Goal: Check status: Check status

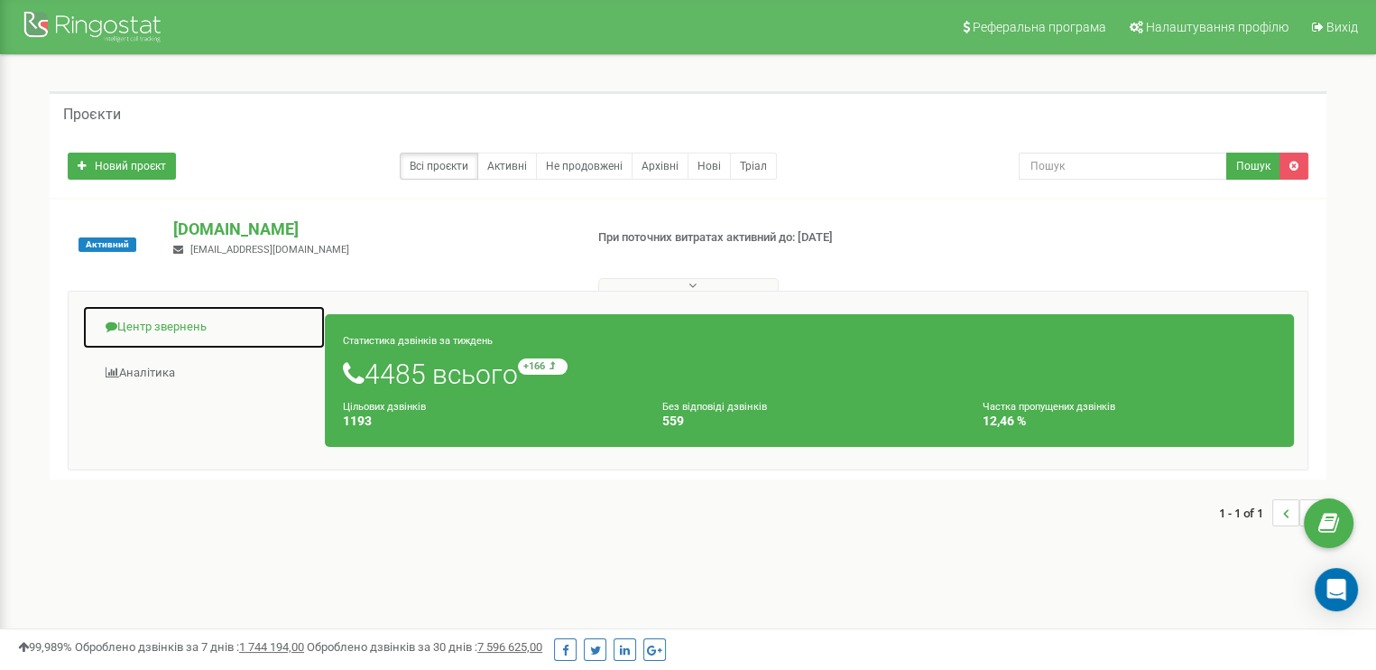
click at [160, 327] on link "Центр звернень" at bounding box center [204, 327] width 244 height 44
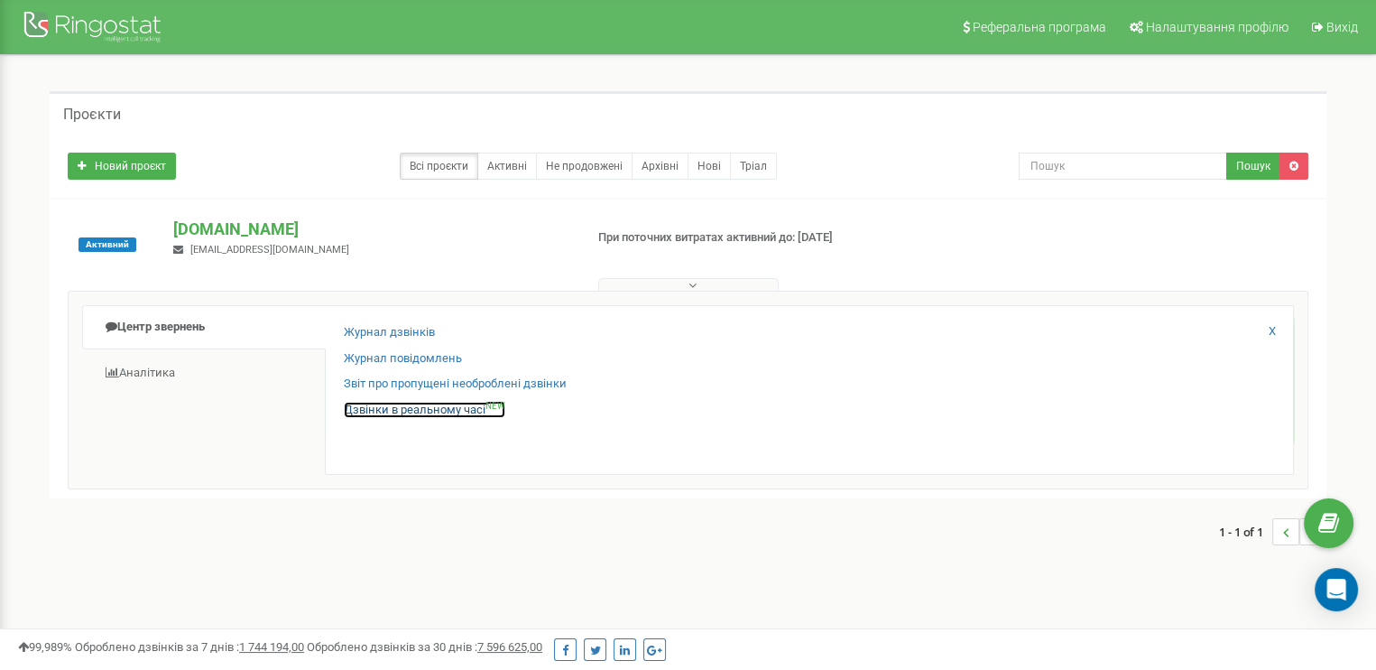
click at [388, 409] on link "Дзвінки в реальному часі NEW" at bounding box center [425, 410] width 162 height 17
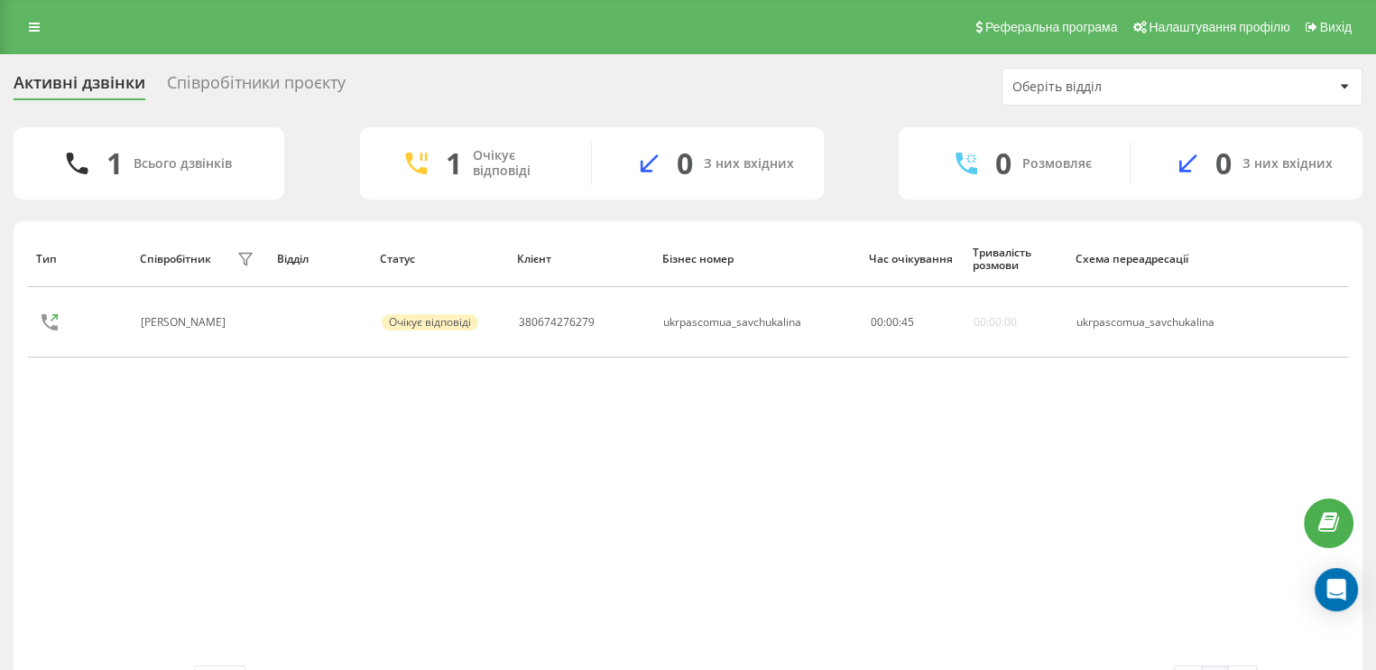
click at [301, 88] on div "Співробітники проєкту" at bounding box center [256, 87] width 179 height 28
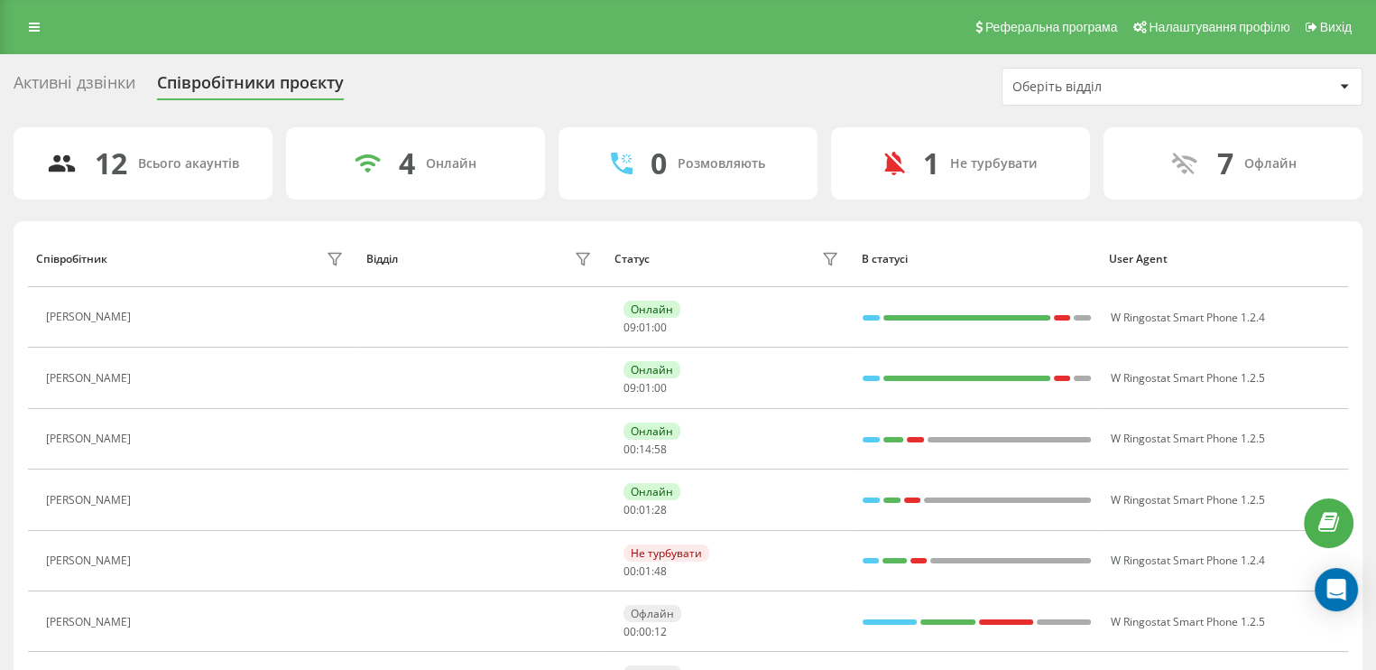
click at [114, 87] on div "Активні дзвінки" at bounding box center [75, 87] width 122 height 28
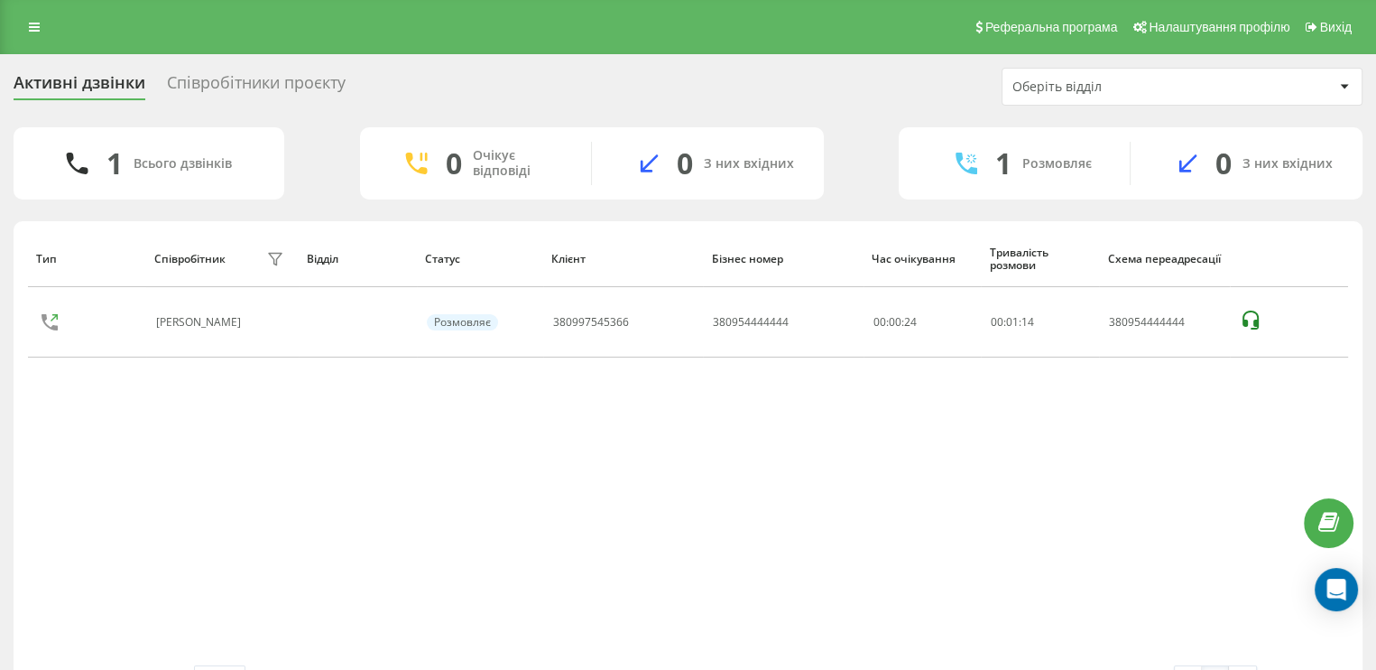
click at [288, 89] on div "Співробітники проєкту" at bounding box center [256, 87] width 179 height 28
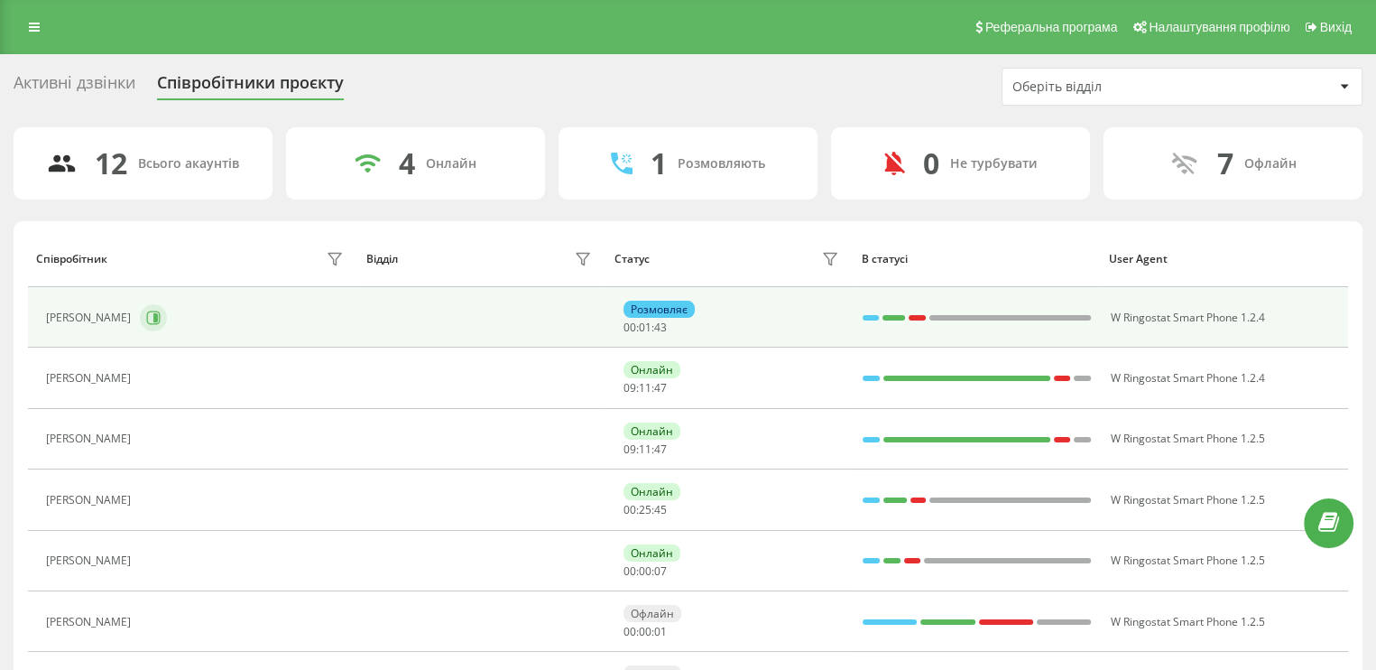
click at [161, 311] on icon at bounding box center [154, 318] width 14 height 14
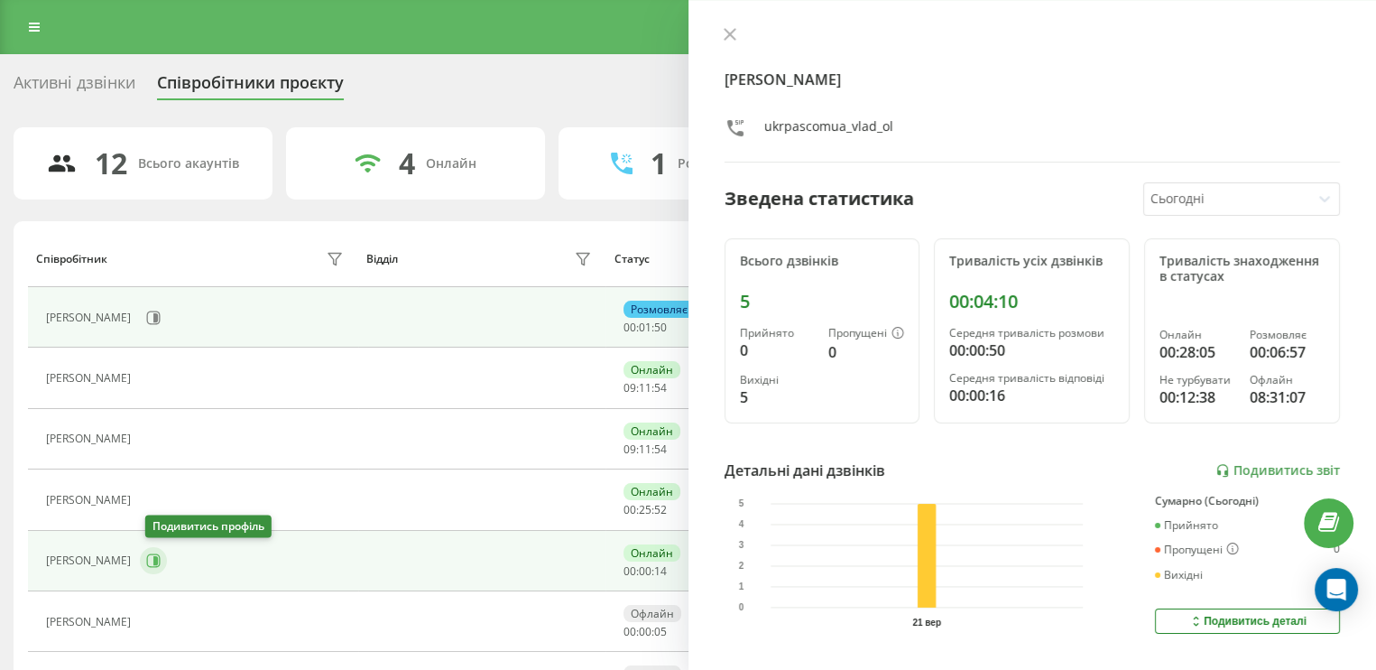
click at [158, 559] on icon at bounding box center [153, 560] width 14 height 14
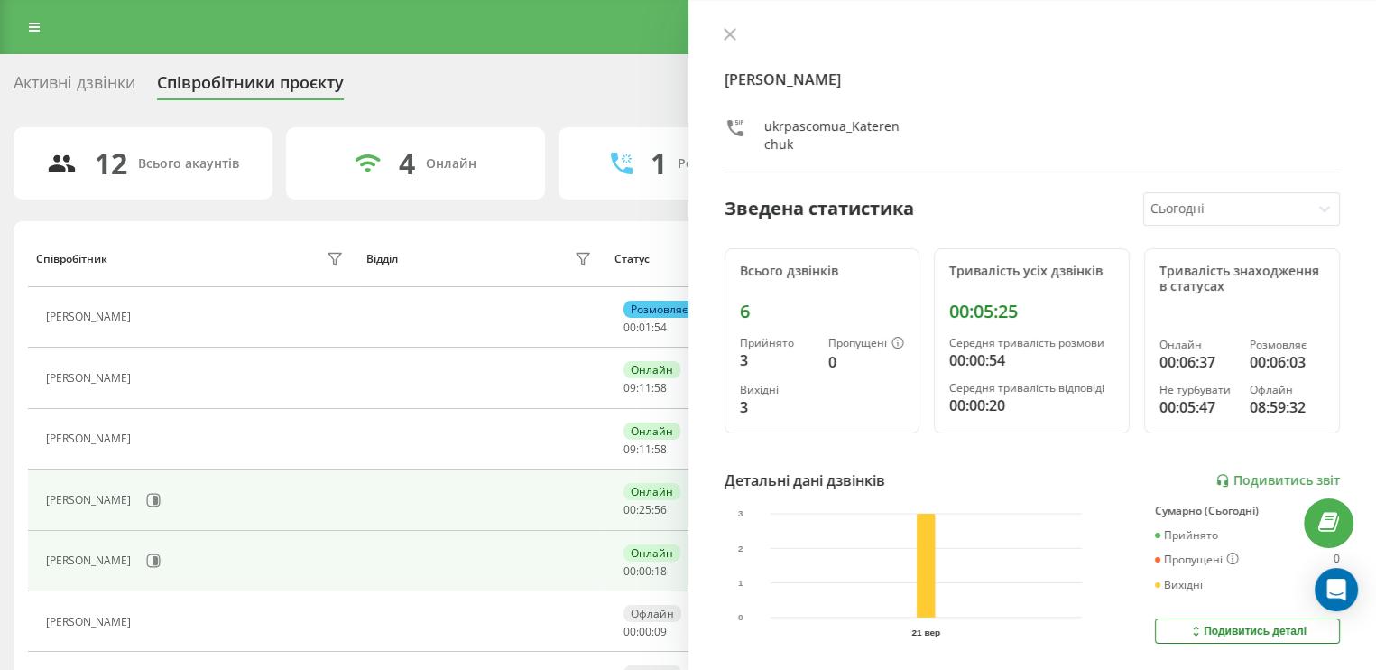
scroll to position [90, 0]
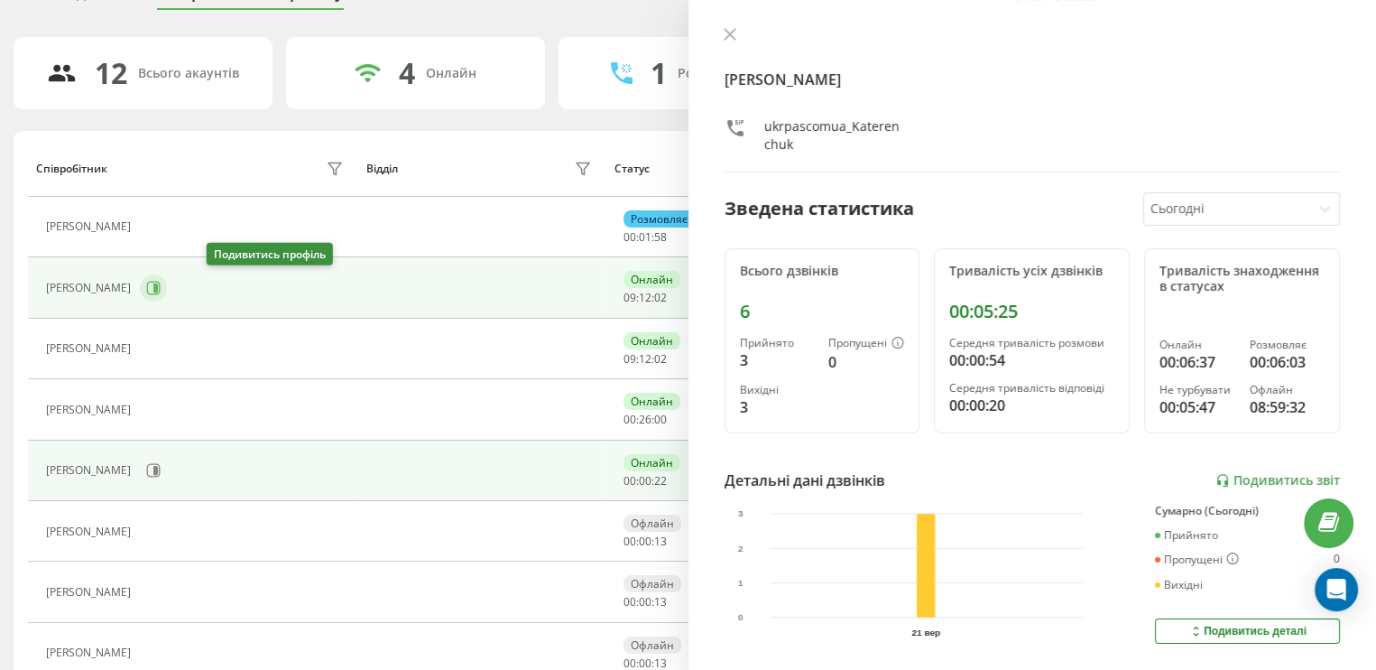
click at [161, 286] on icon at bounding box center [153, 288] width 14 height 14
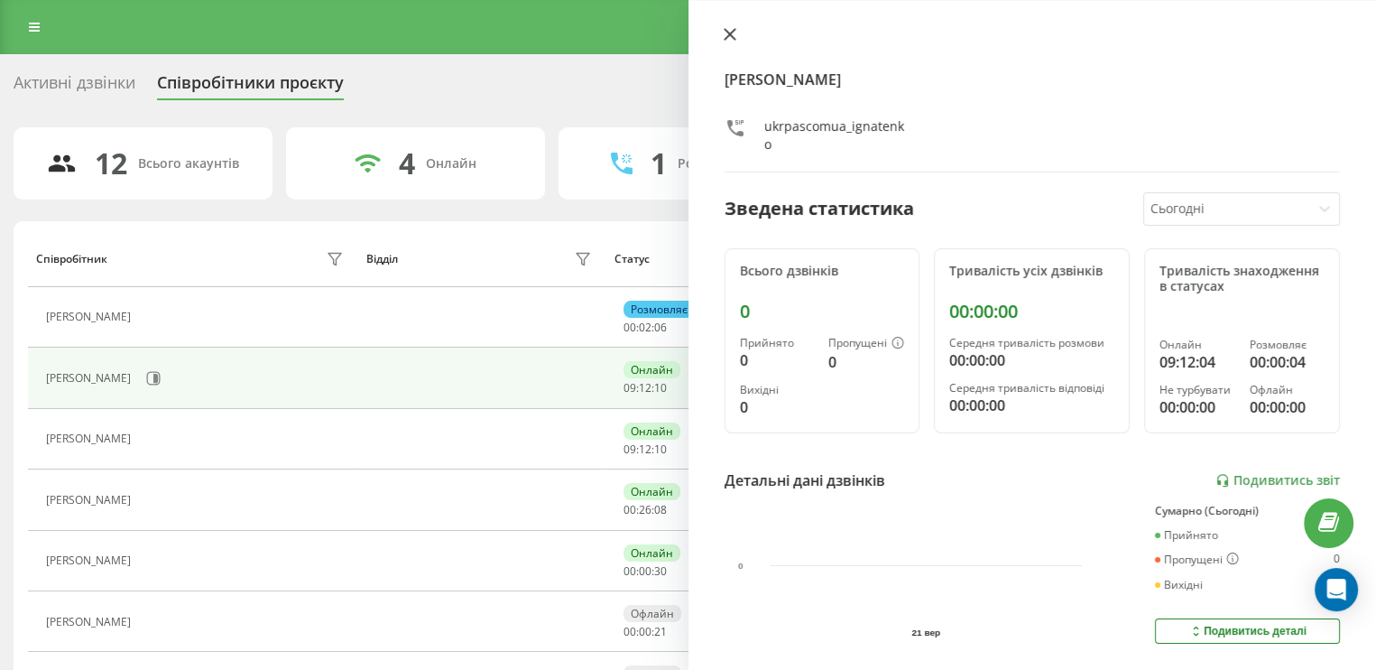
click at [736, 31] on icon at bounding box center [730, 34] width 13 height 13
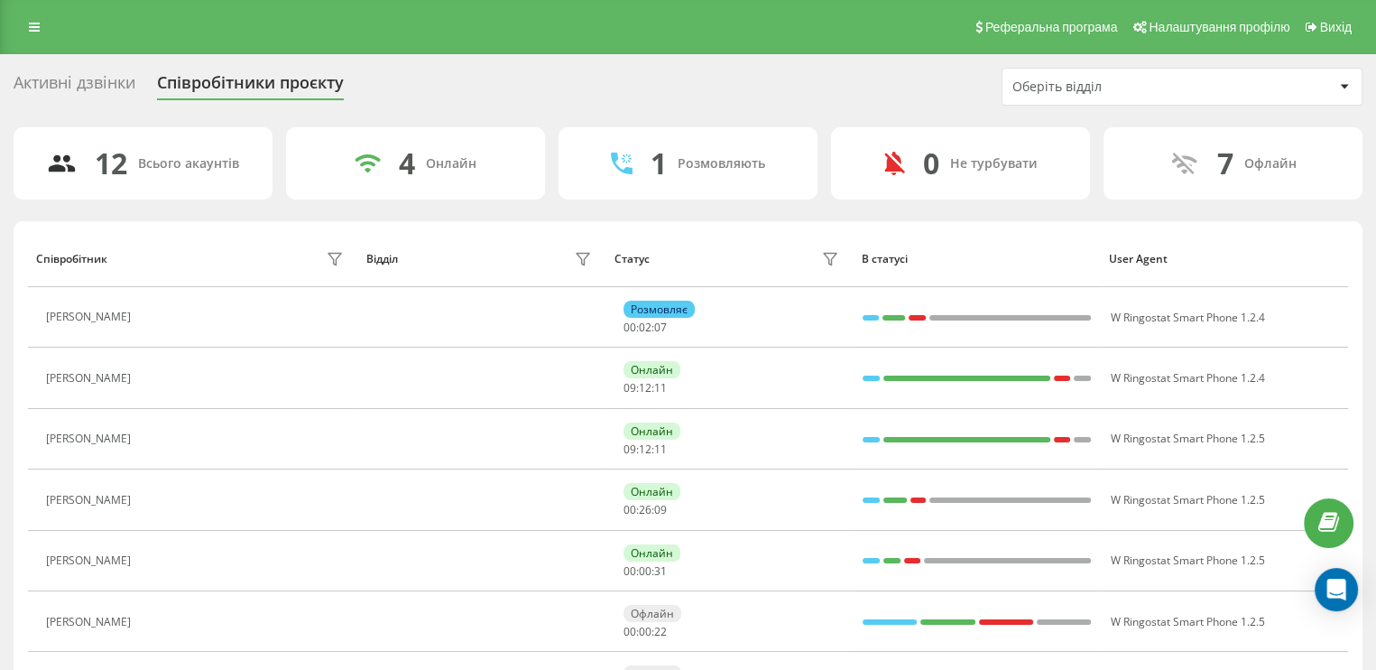
click at [103, 74] on div "Активні дзвінки" at bounding box center [75, 87] width 122 height 28
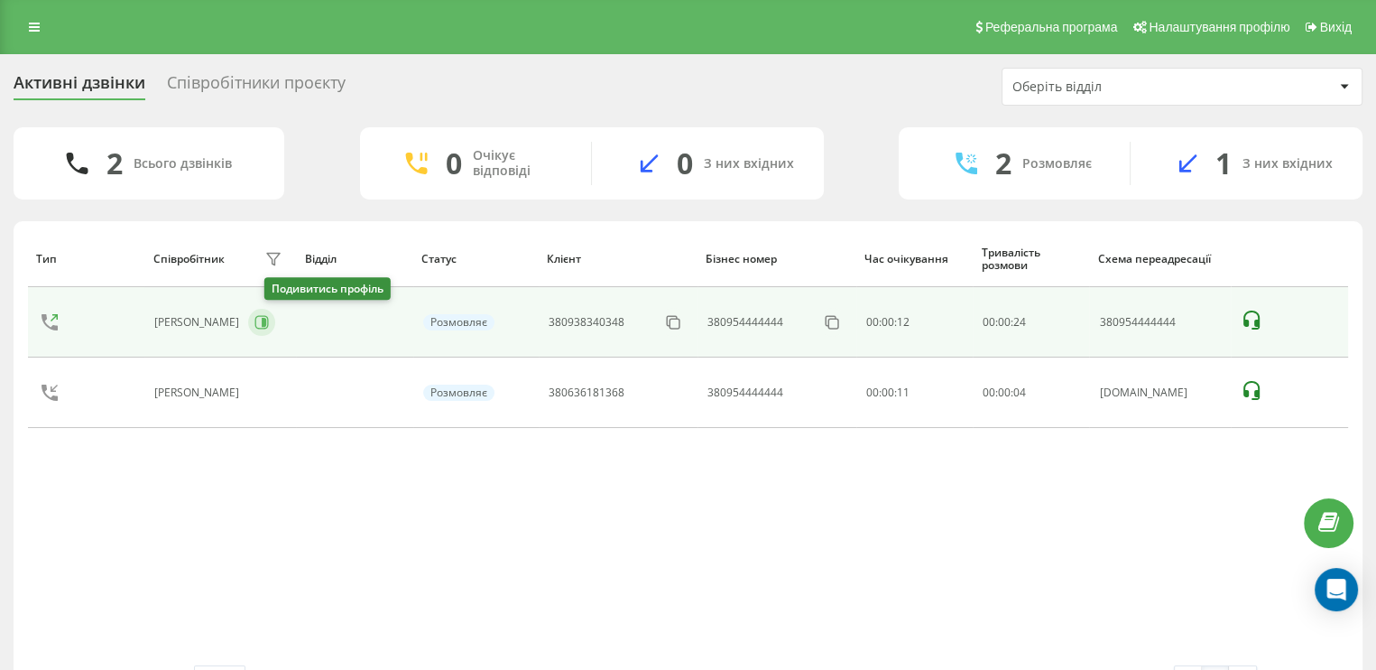
click at [269, 320] on icon at bounding box center [262, 322] width 14 height 14
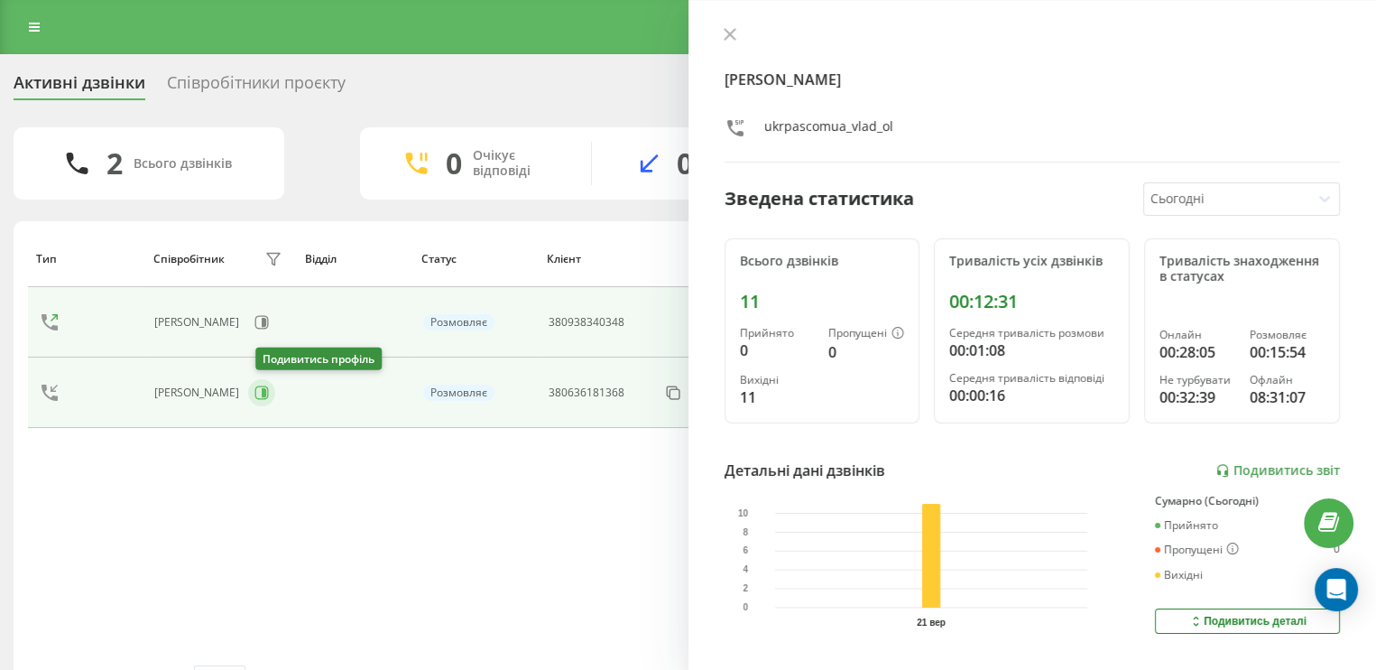
click at [263, 390] on icon at bounding box center [262, 393] width 14 height 14
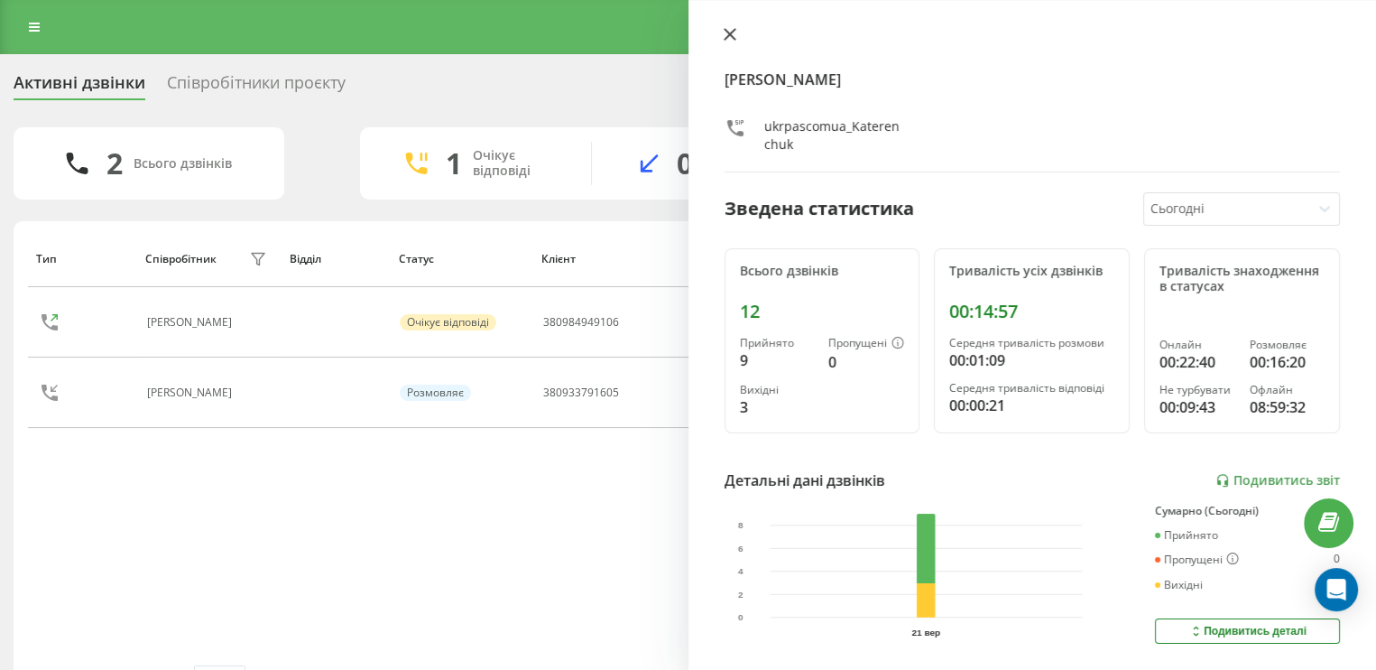
click at [729, 37] on icon at bounding box center [730, 34] width 13 height 13
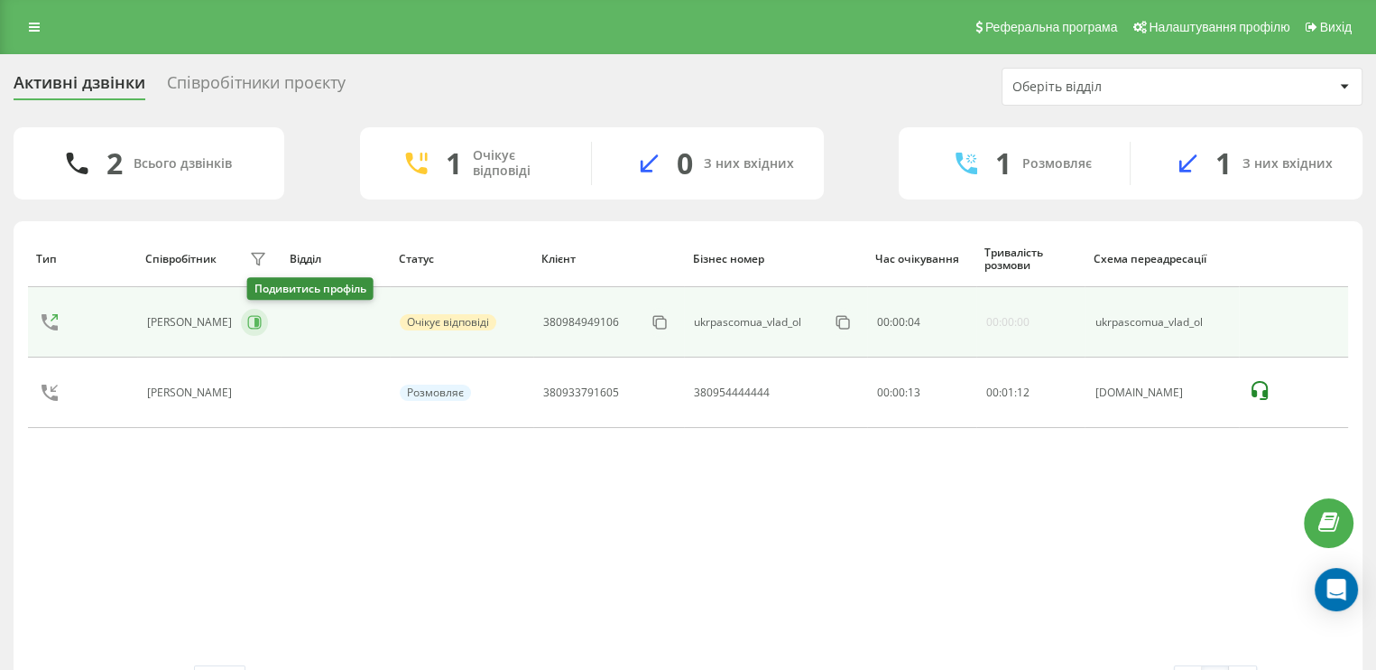
click at [259, 319] on icon at bounding box center [257, 322] width 5 height 9
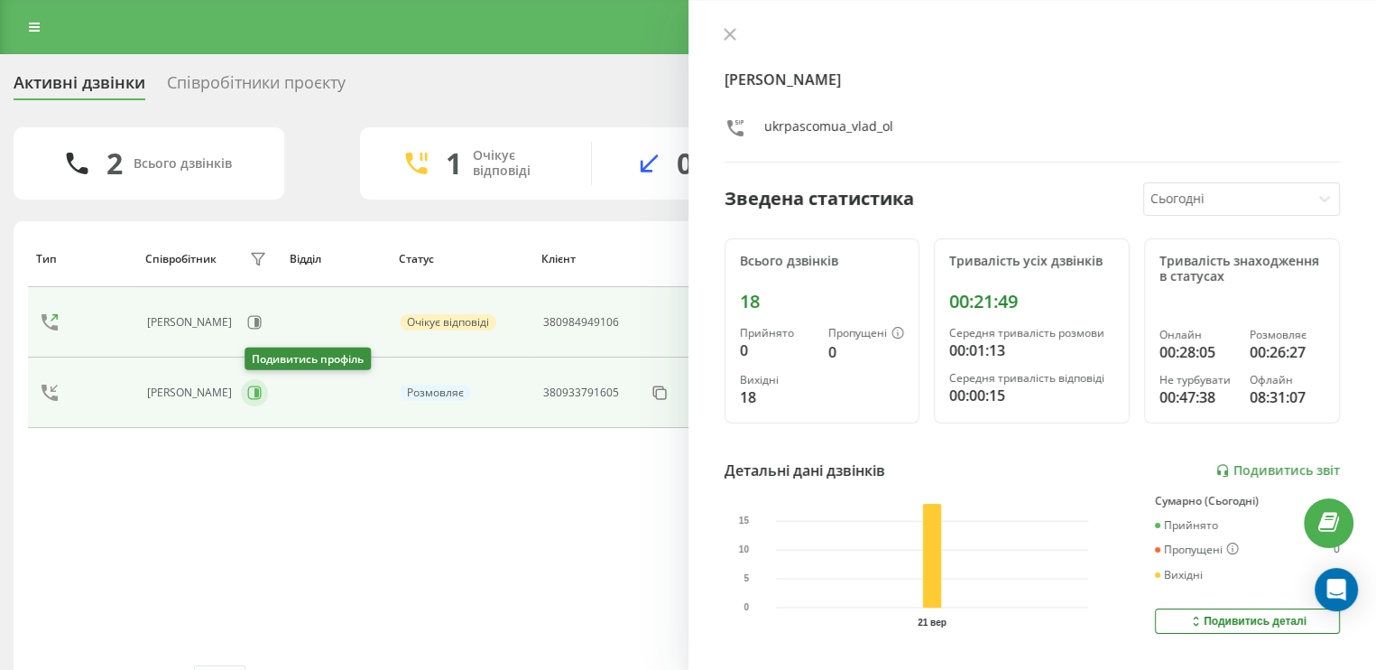
click at [256, 387] on icon at bounding box center [254, 392] width 14 height 14
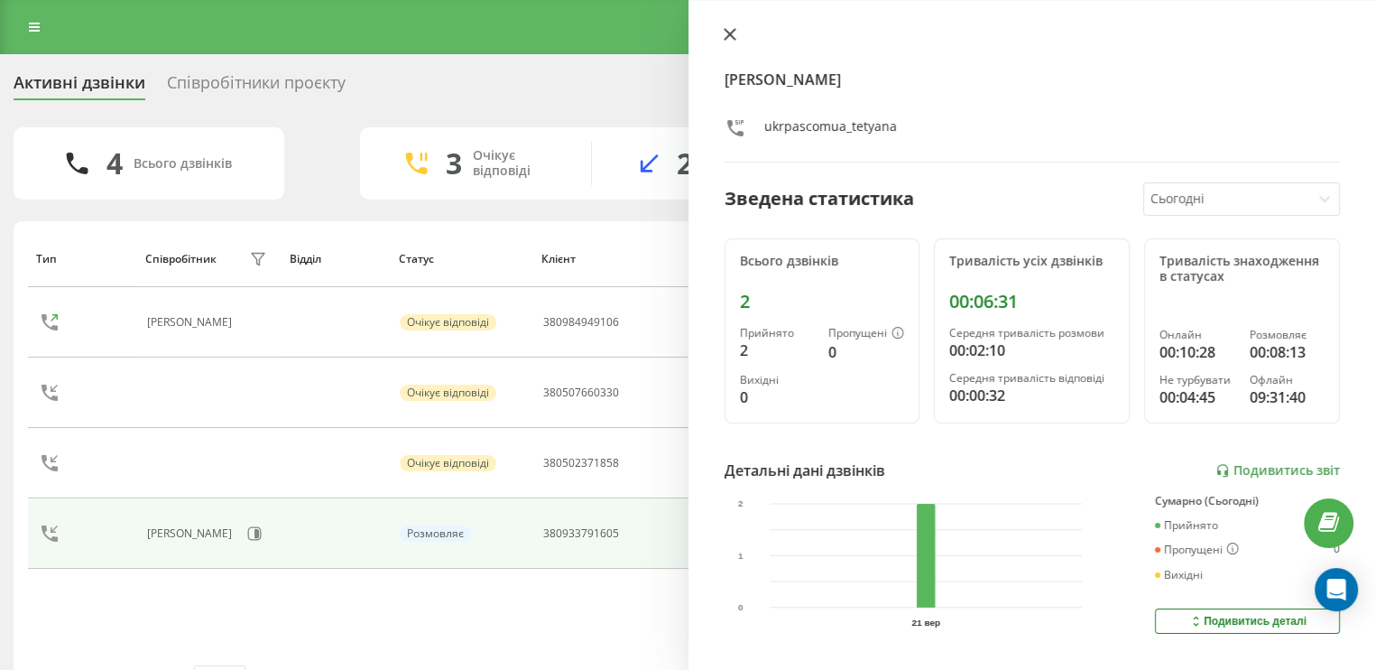
click at [725, 31] on icon at bounding box center [730, 34] width 13 height 13
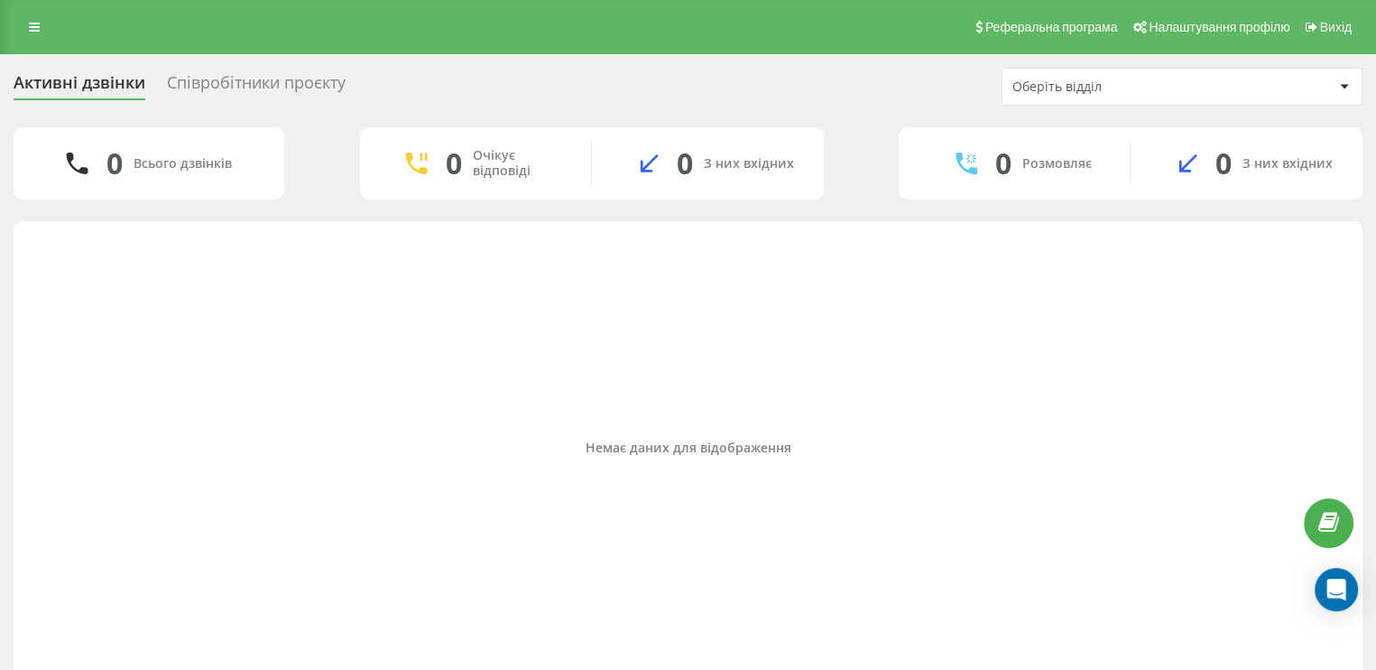
click at [271, 88] on div "Співробітники проєкту" at bounding box center [256, 87] width 179 height 28
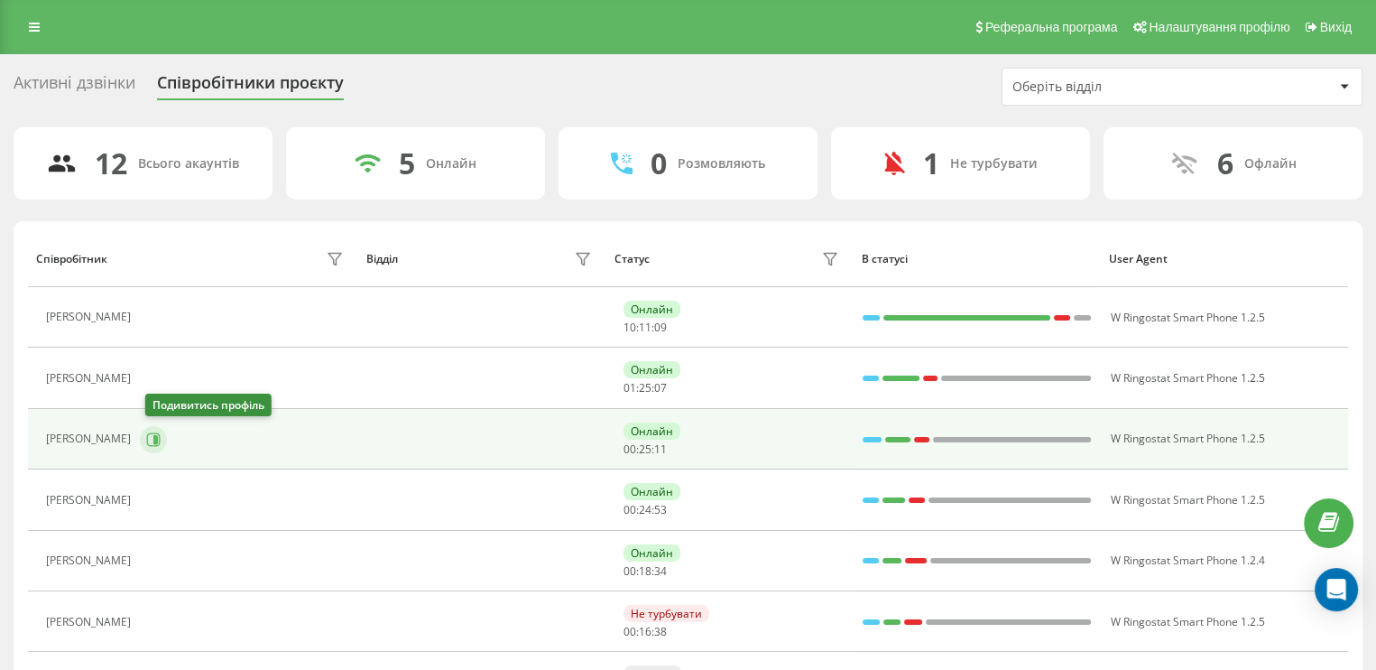
click at [155, 438] on icon at bounding box center [153, 439] width 14 height 14
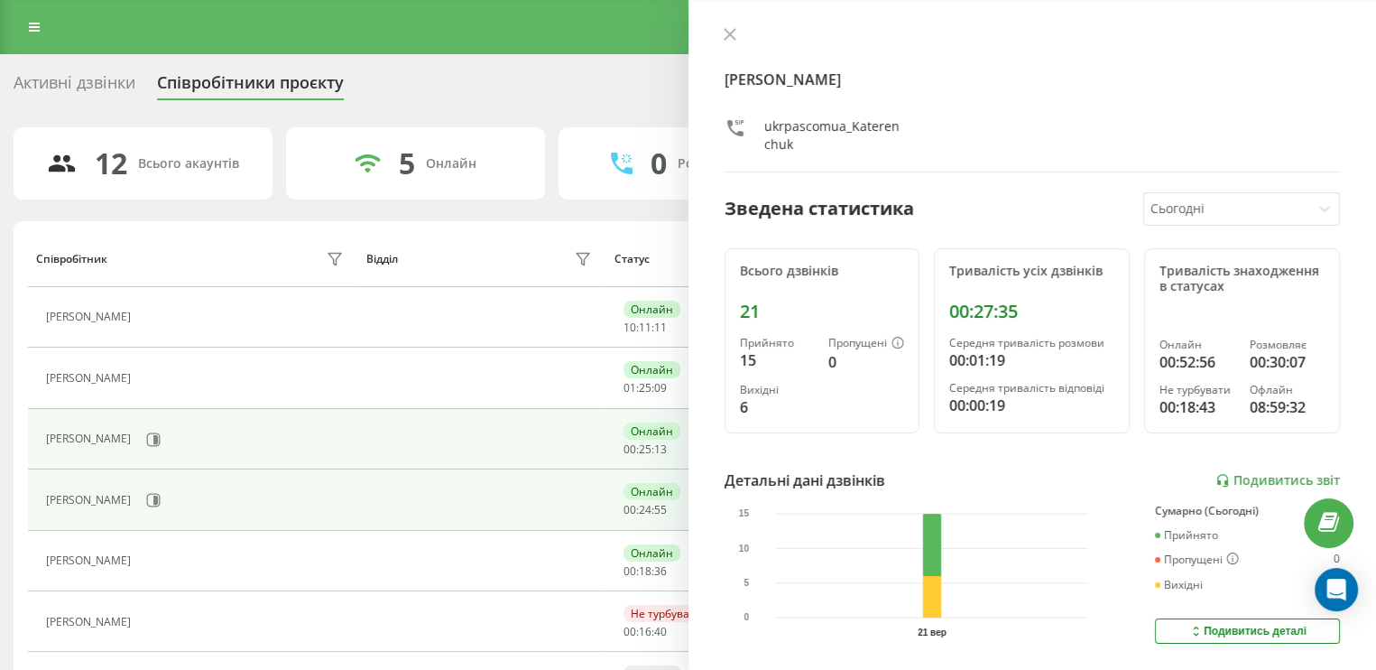
scroll to position [90, 0]
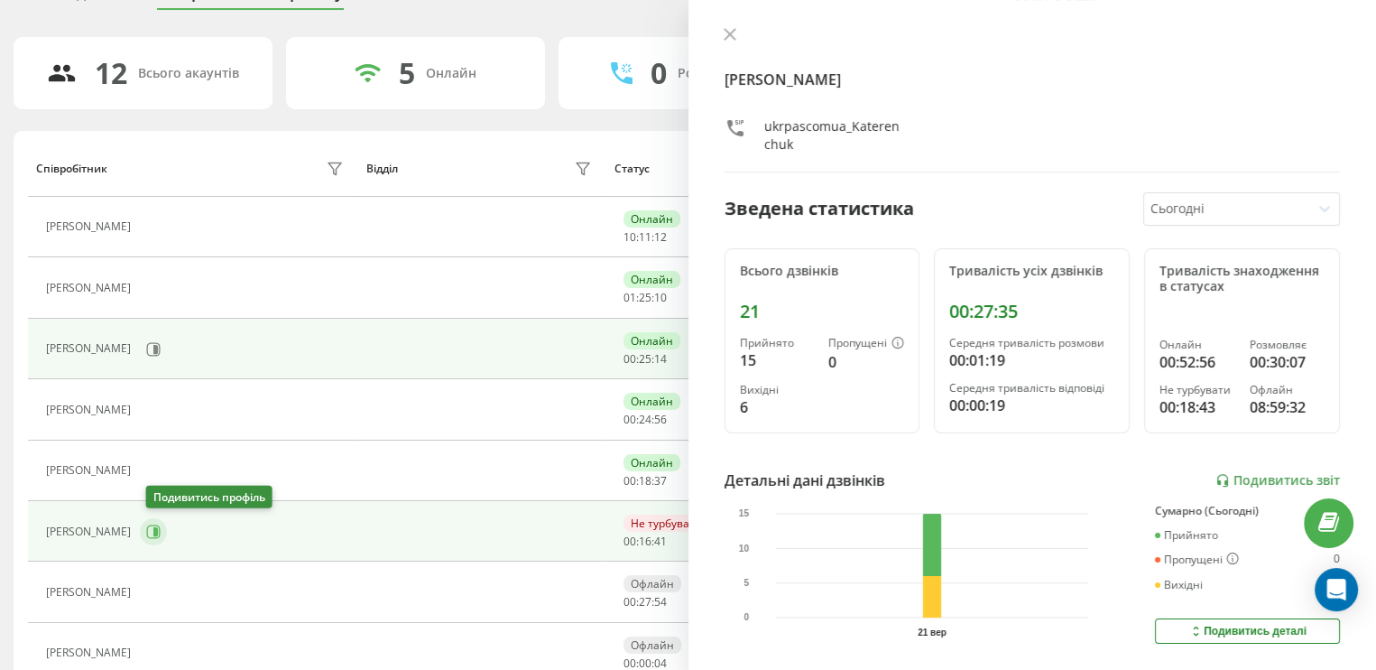
click at [158, 533] on icon at bounding box center [155, 531] width 5 height 9
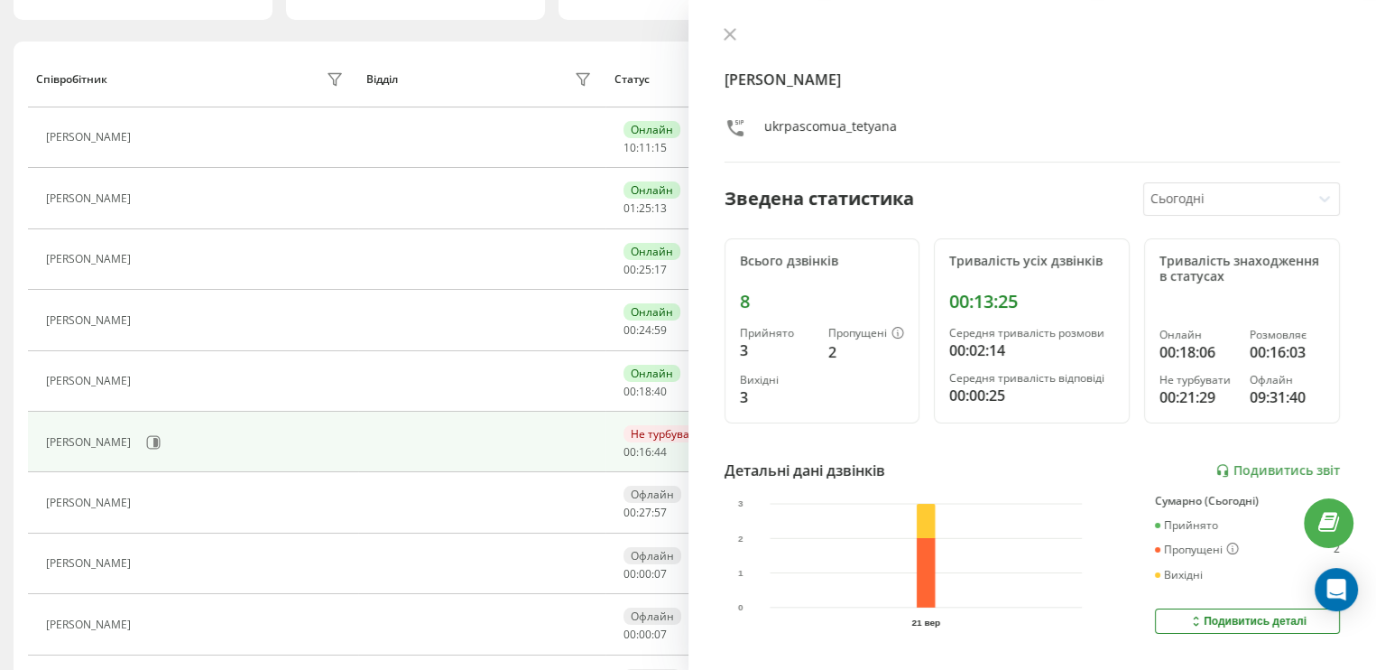
scroll to position [181, 0]
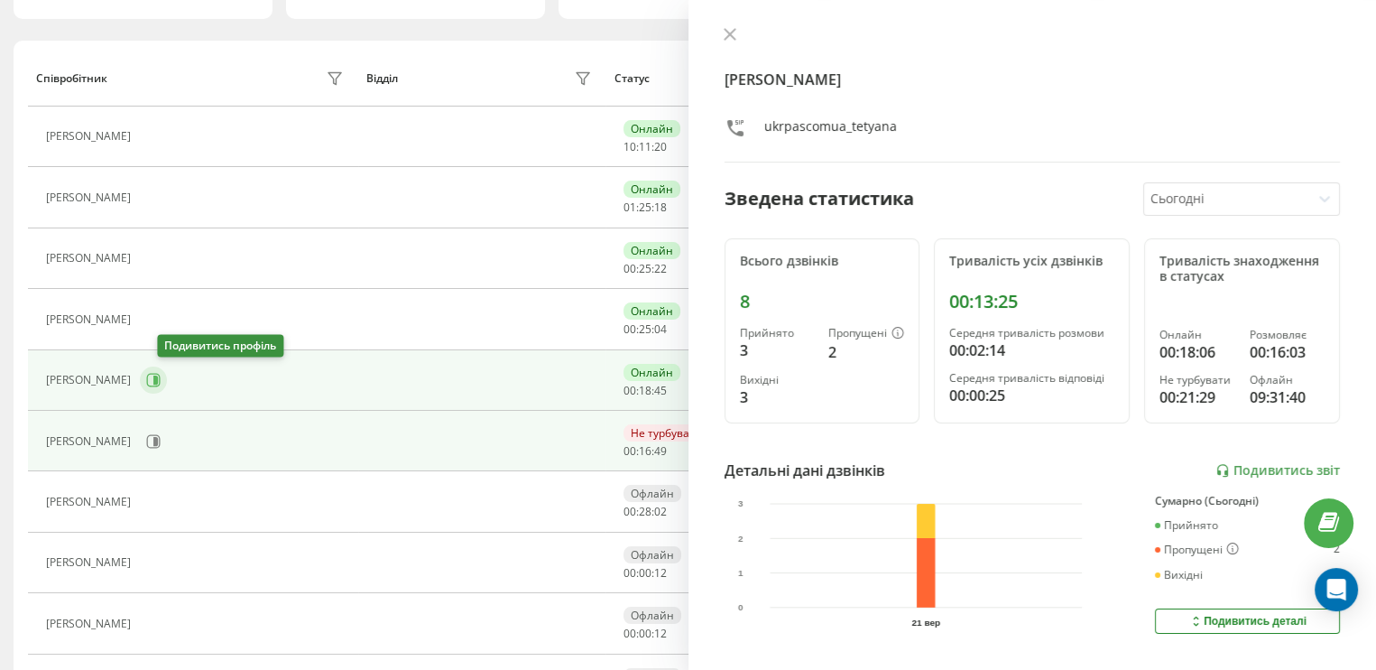
click at [161, 375] on icon at bounding box center [154, 381] width 14 height 14
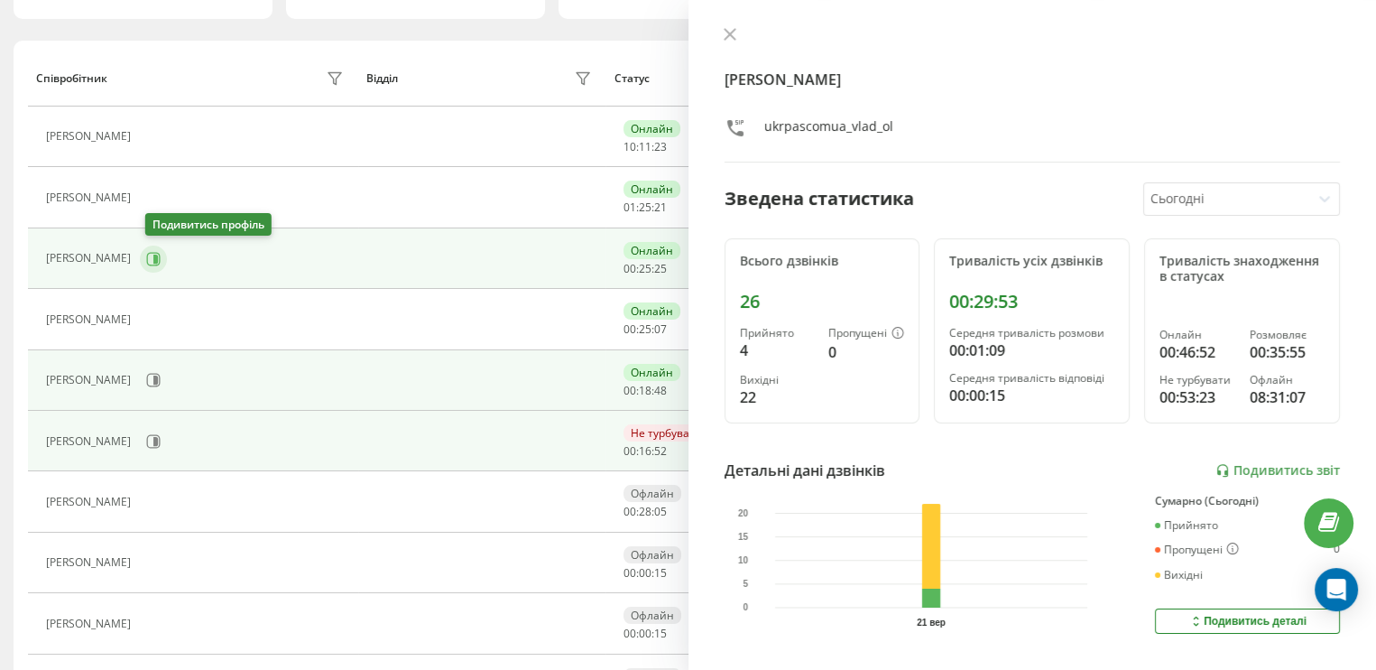
click at [161, 252] on icon at bounding box center [154, 259] width 14 height 14
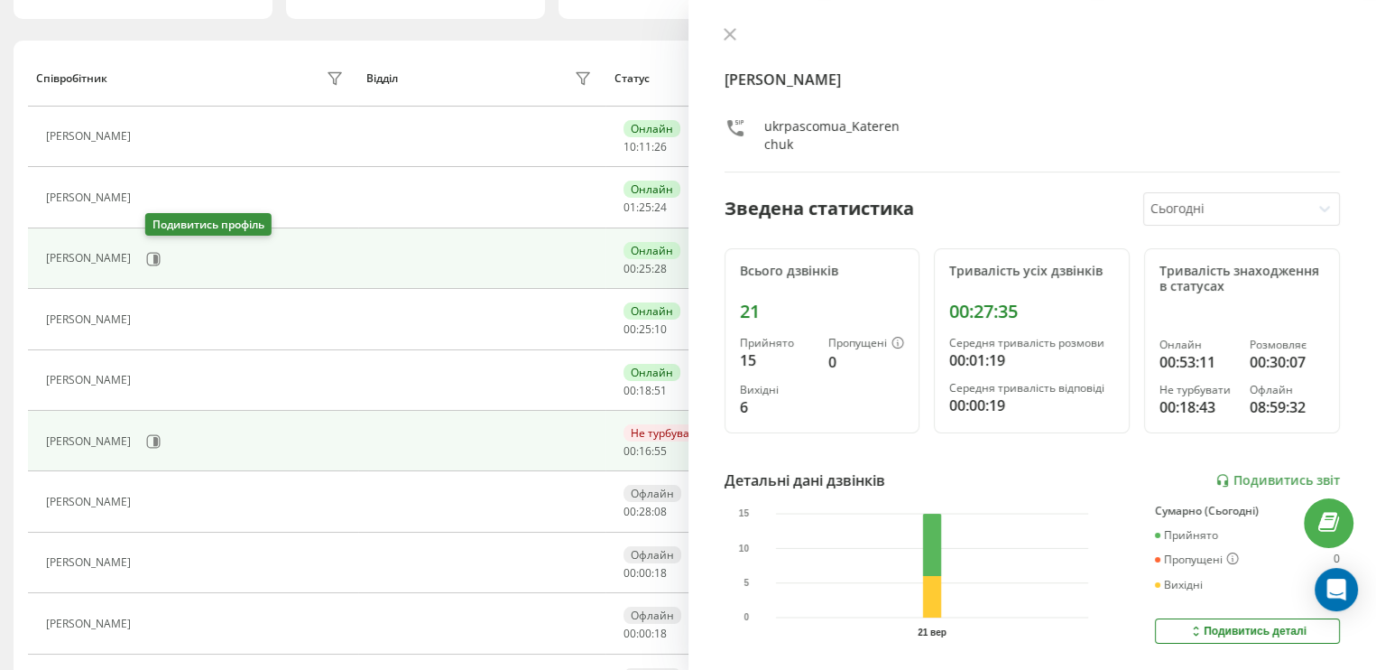
drag, startPoint x: 162, startPoint y: 252, endPoint x: 271, endPoint y: 78, distance: 205.1
click at [271, 78] on div "Співробітник" at bounding box center [192, 78] width 313 height 29
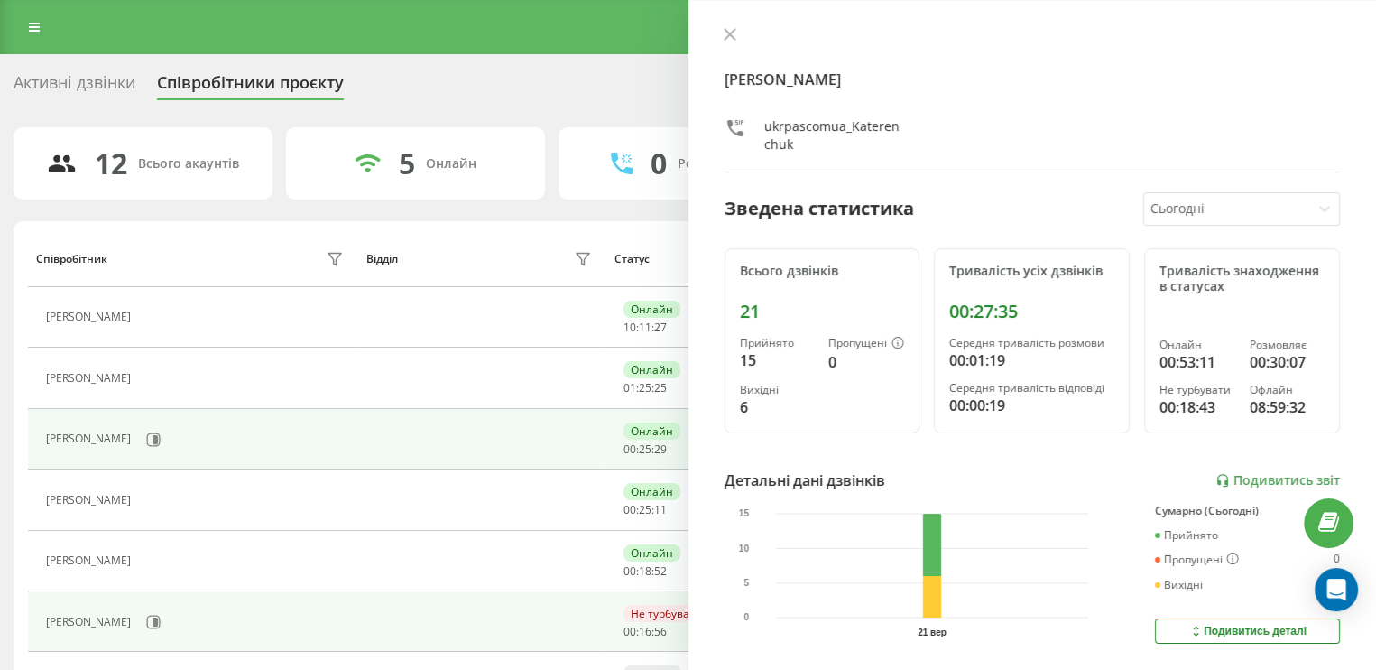
click at [78, 89] on div "Активні дзвінки" at bounding box center [75, 87] width 122 height 28
click at [730, 35] on icon at bounding box center [729, 34] width 11 height 11
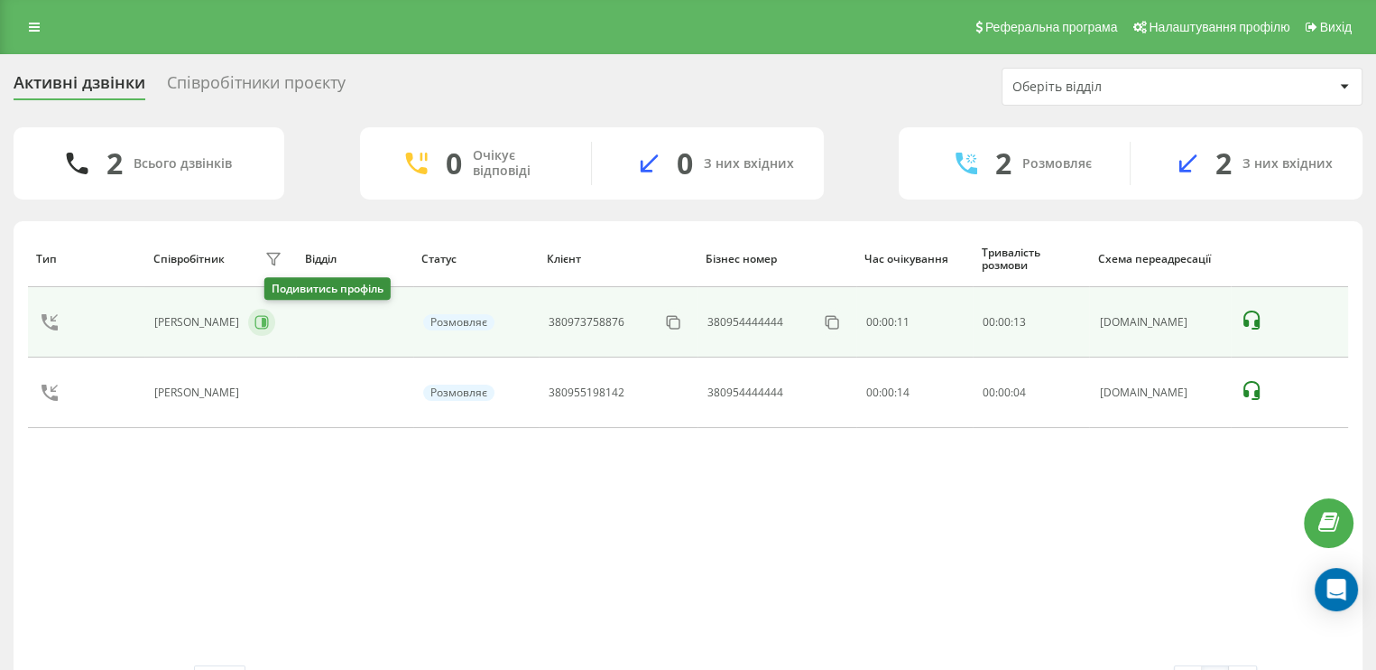
click at [266, 322] on icon at bounding box center [264, 322] width 5 height 9
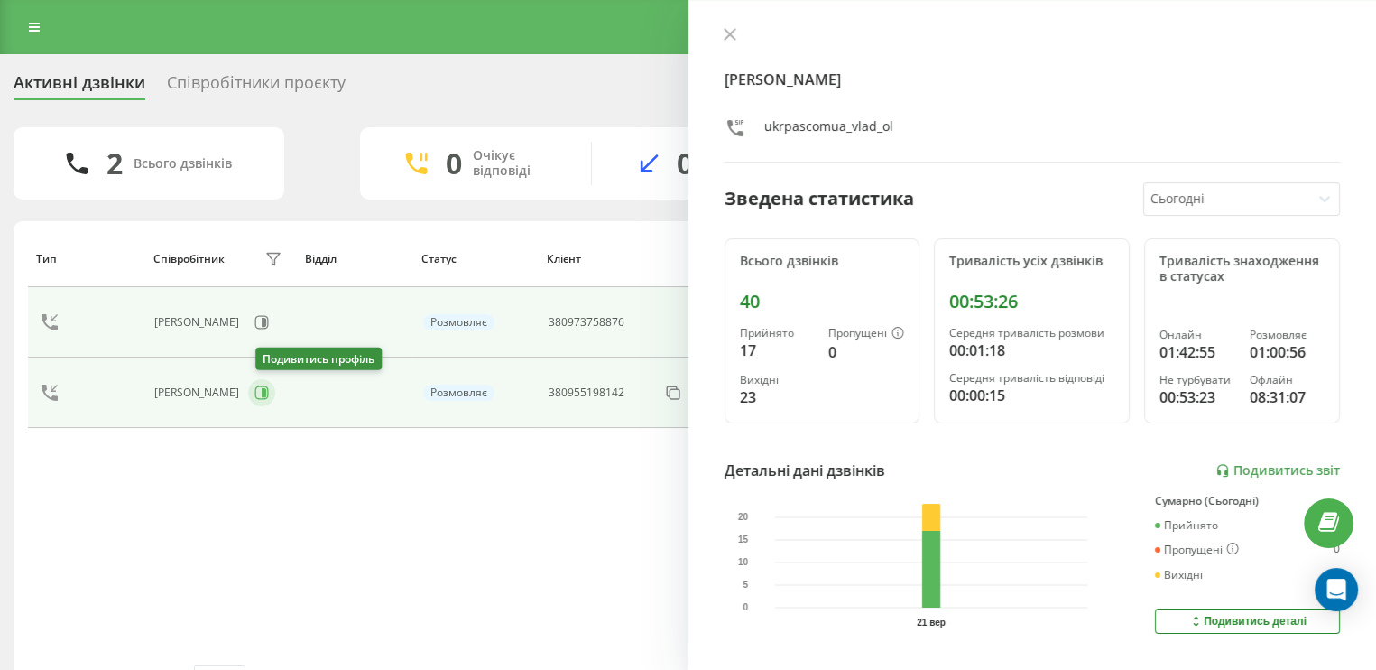
click at [268, 397] on icon at bounding box center [262, 392] width 14 height 14
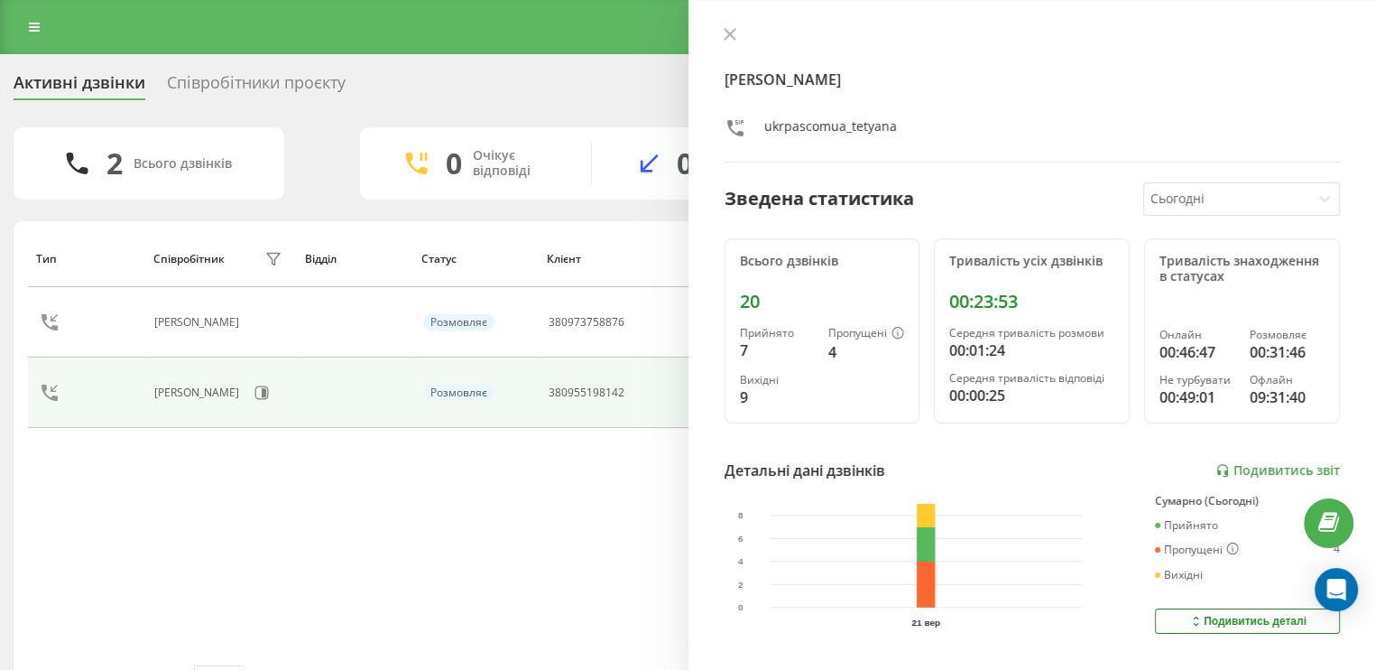
click at [297, 87] on div "Співробітники проєкту" at bounding box center [256, 87] width 179 height 28
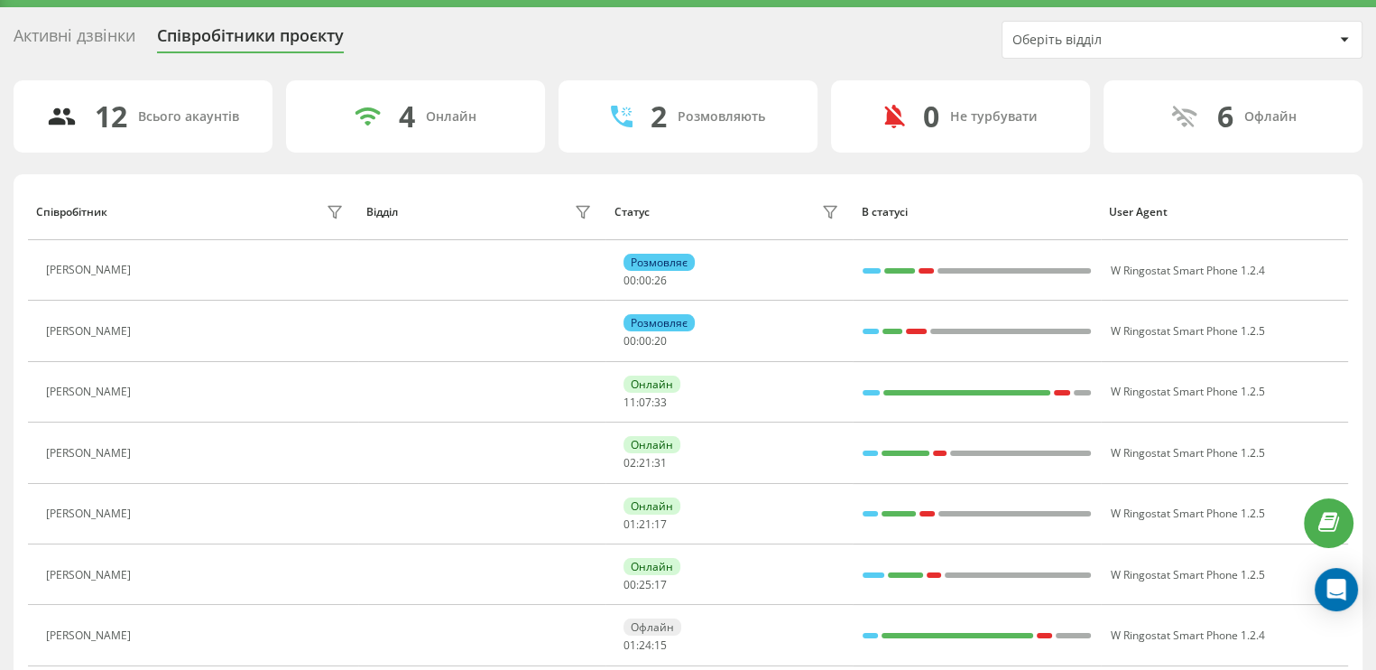
scroll to position [90, 0]
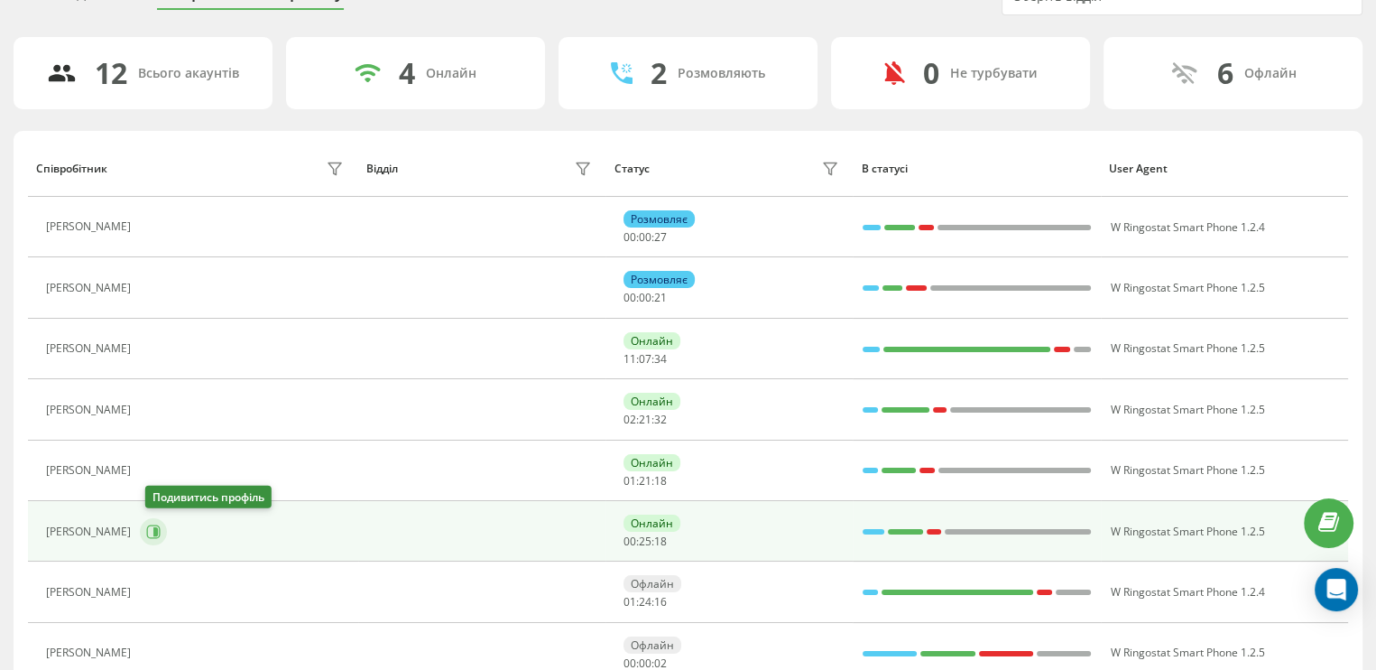
click at [159, 537] on button at bounding box center [153, 531] width 27 height 27
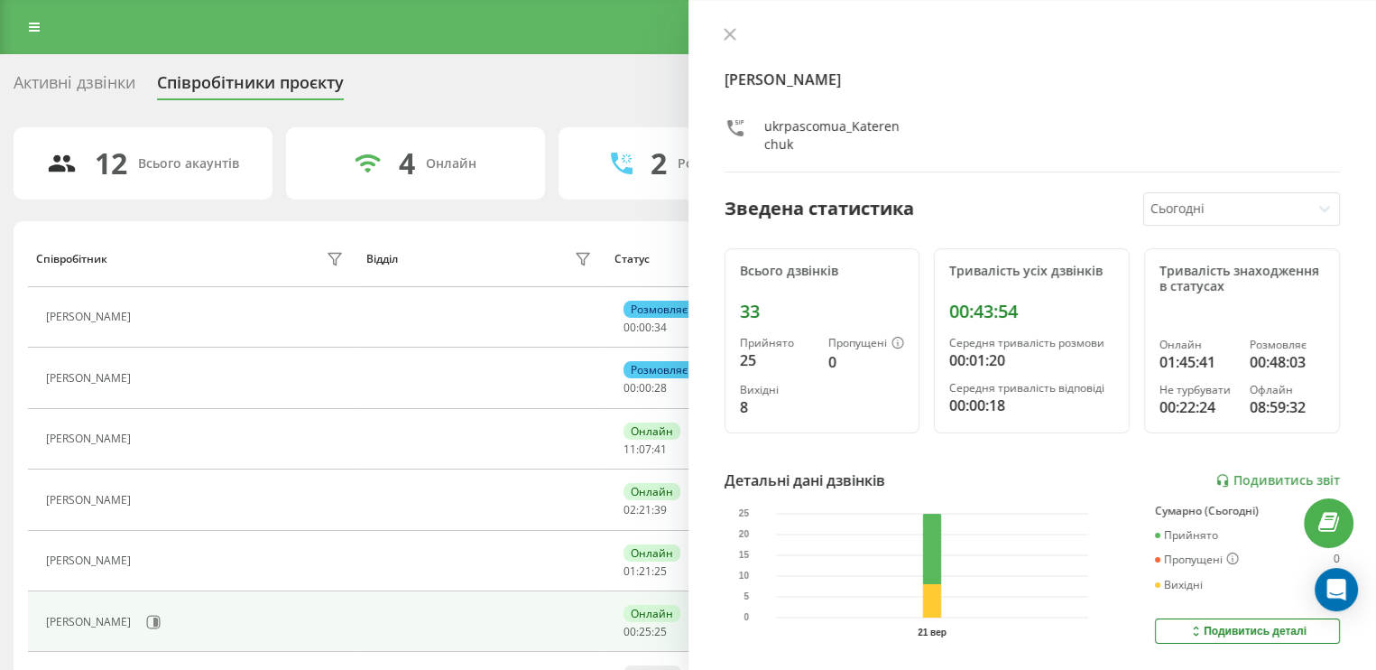
click at [107, 79] on div "Активні дзвінки" at bounding box center [75, 87] width 122 height 28
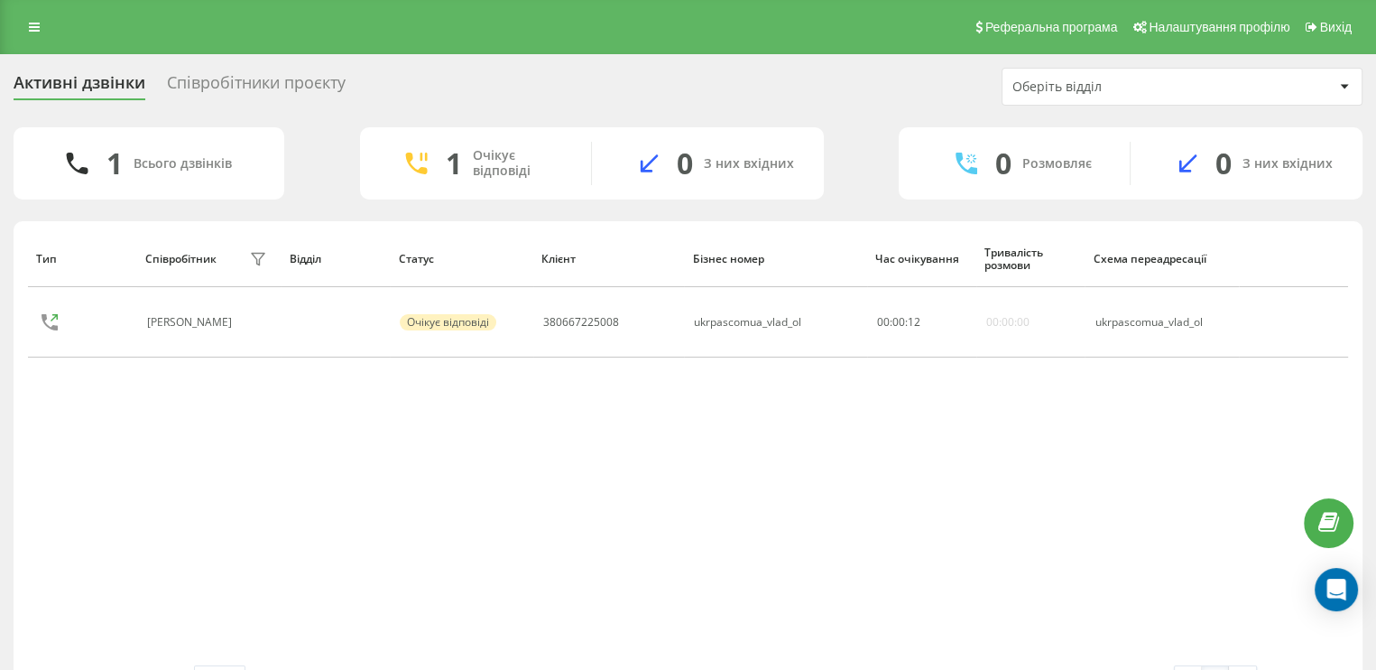
click at [275, 82] on div "Співробітники проєкту" at bounding box center [256, 87] width 179 height 28
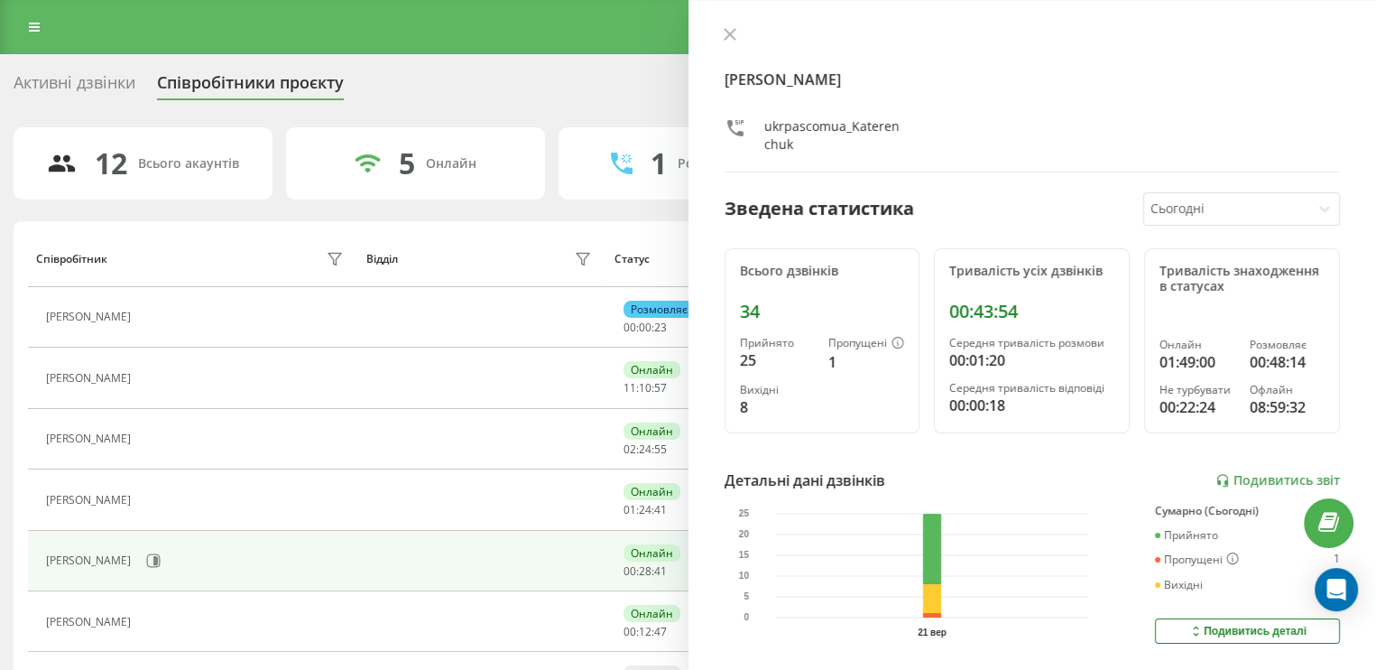
click at [117, 89] on div "Активні дзвінки" at bounding box center [75, 87] width 122 height 28
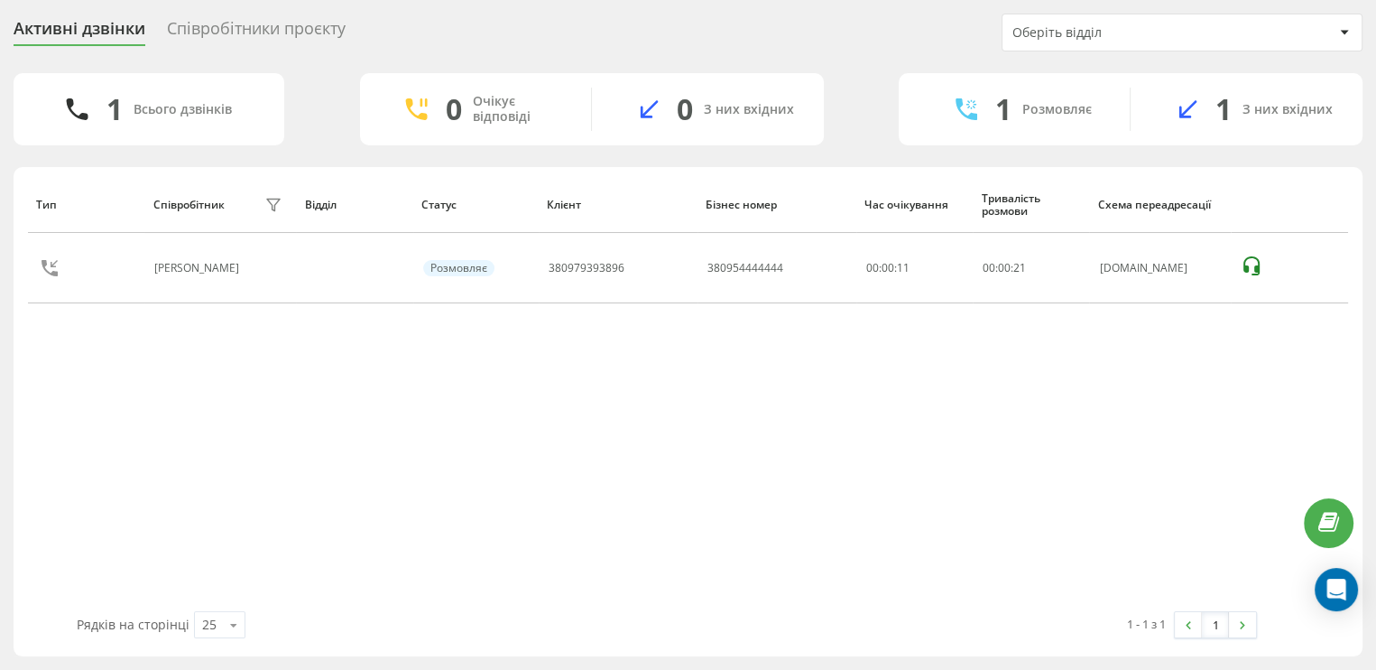
scroll to position [26, 0]
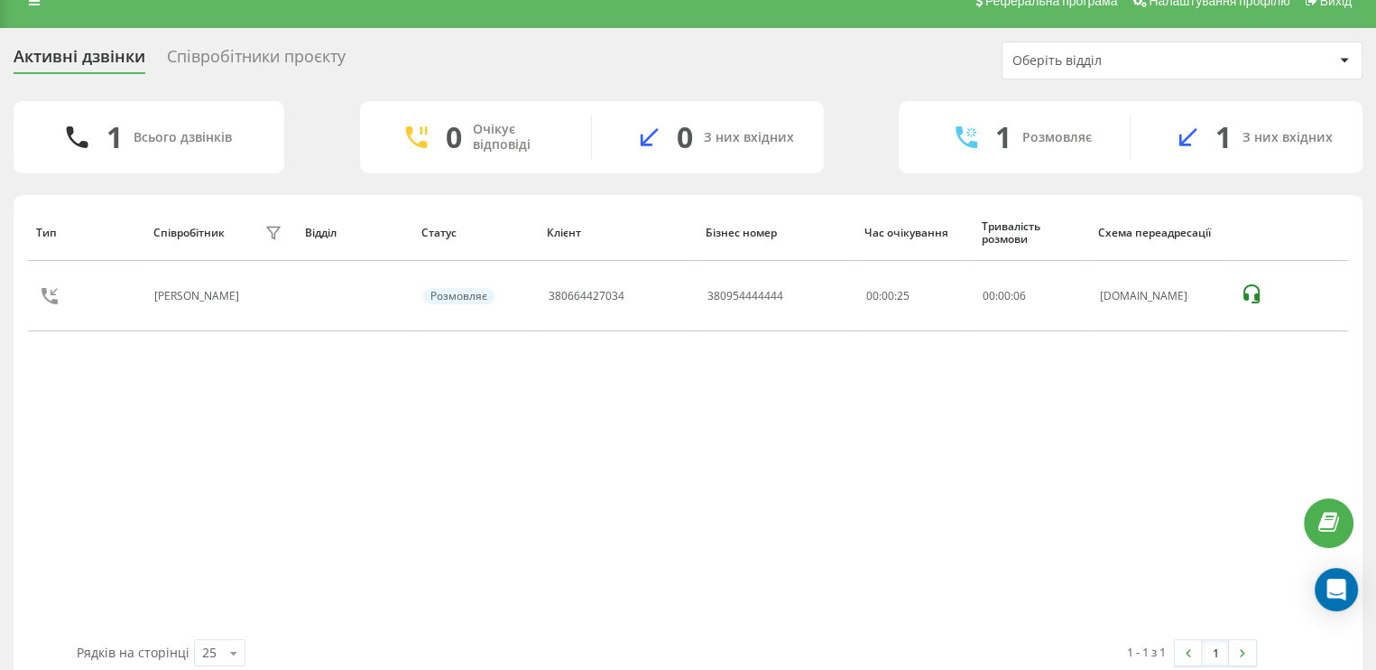
click at [282, 65] on div "Співробітники проєкту" at bounding box center [256, 61] width 179 height 28
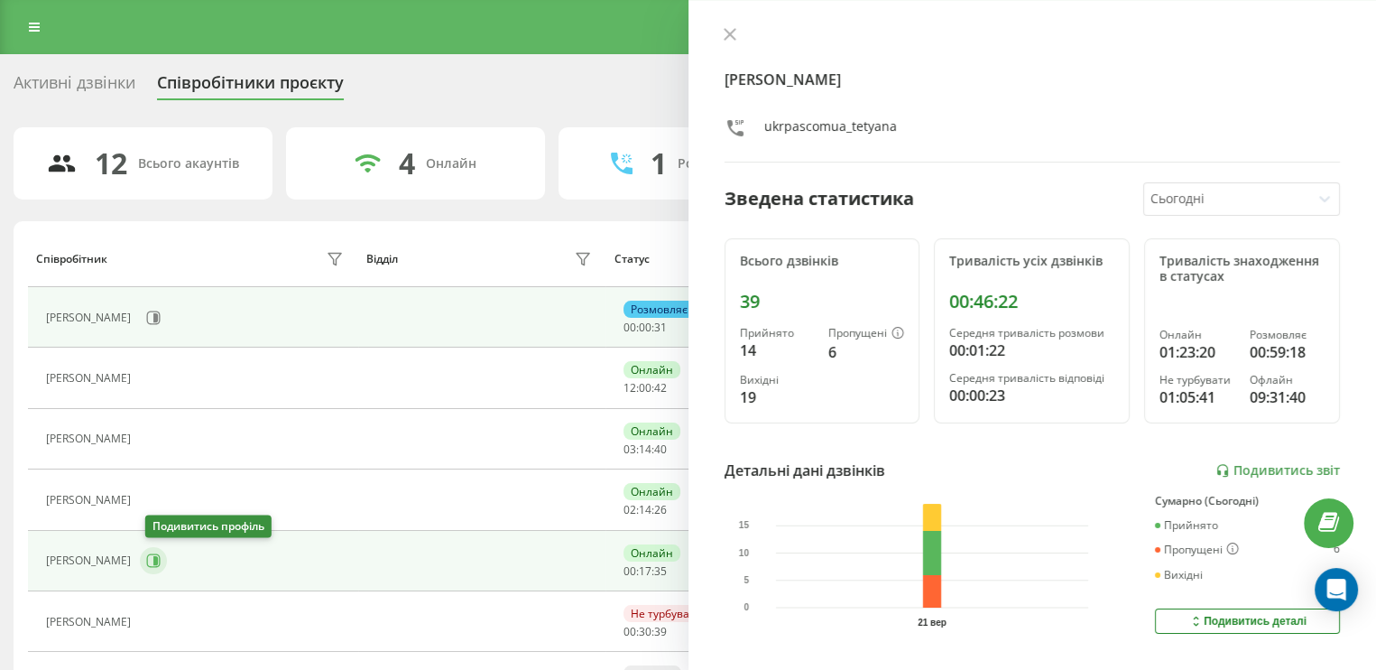
click at [155, 563] on icon at bounding box center [153, 560] width 14 height 14
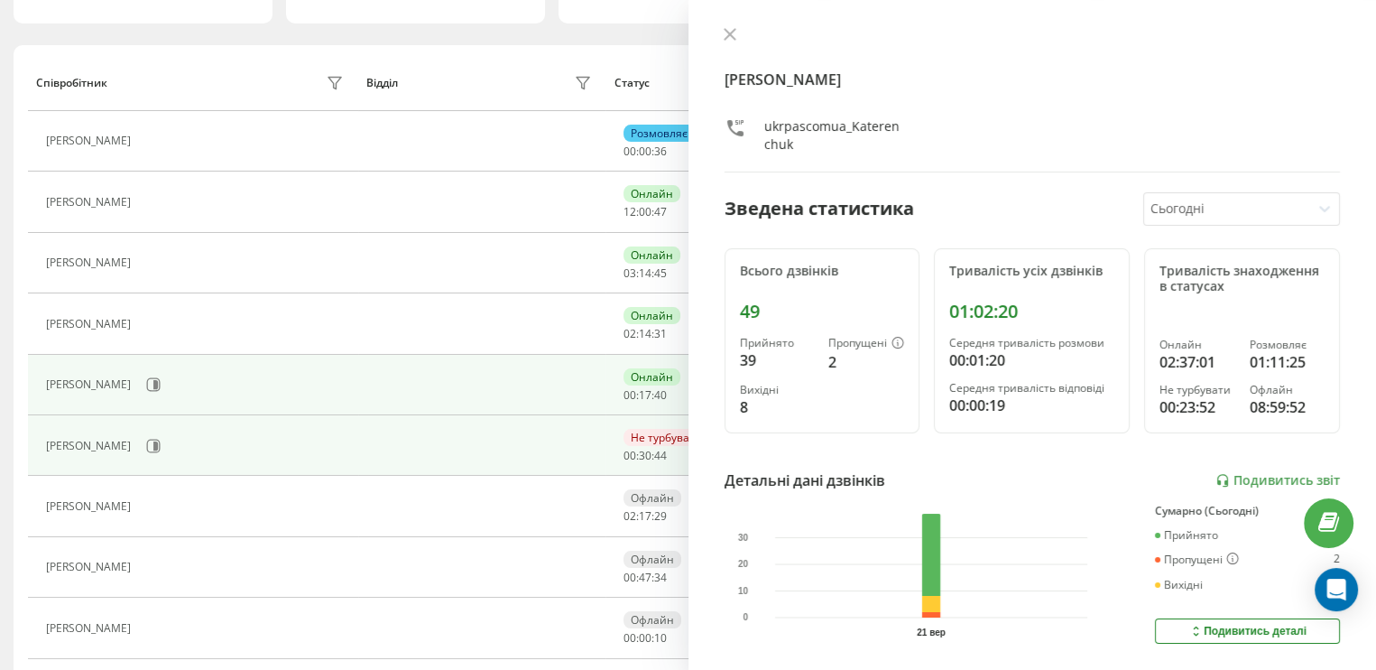
scroll to position [181, 0]
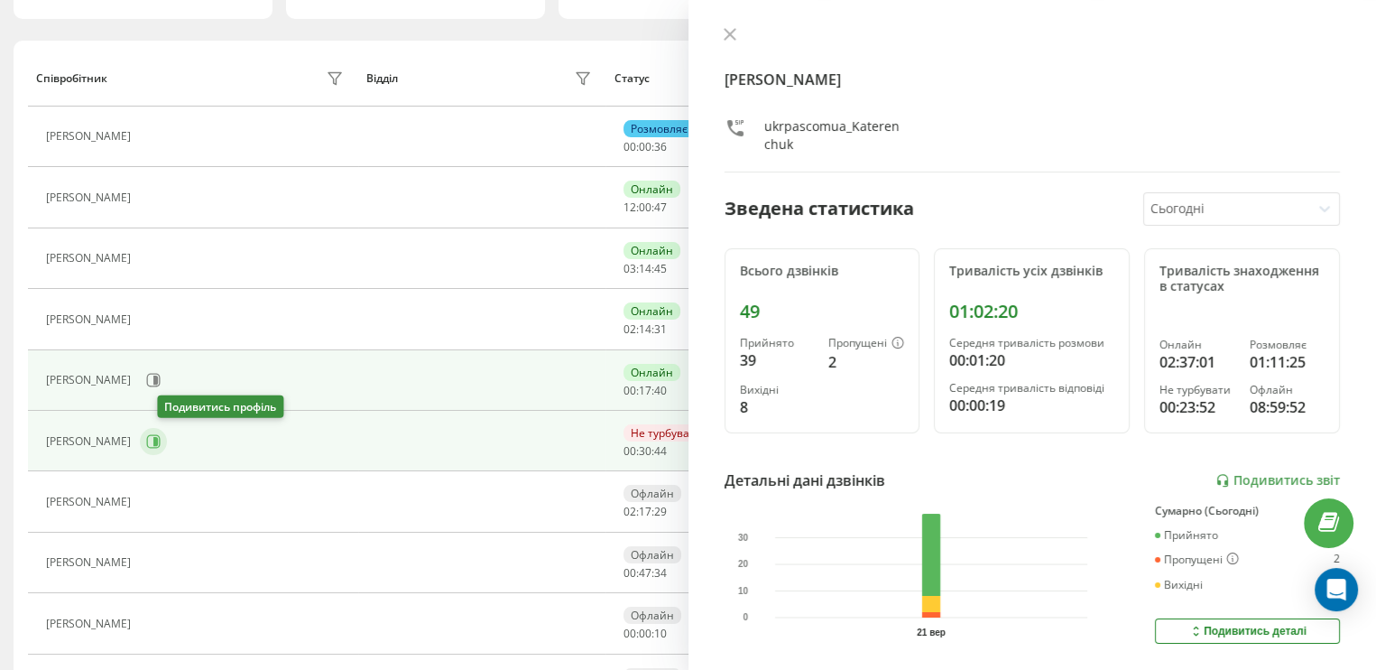
click at [167, 447] on button at bounding box center [153, 441] width 27 height 27
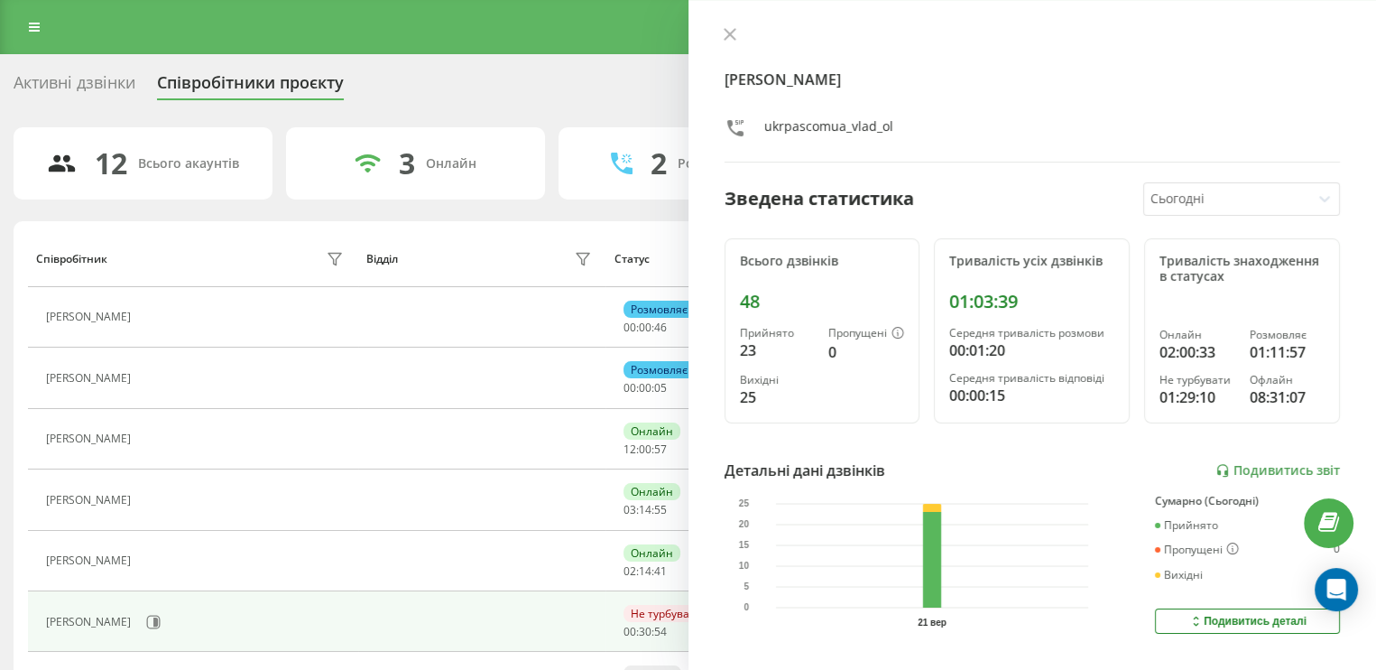
click at [112, 91] on div "Активні дзвінки" at bounding box center [75, 87] width 122 height 28
